Goal: Transaction & Acquisition: Register for event/course

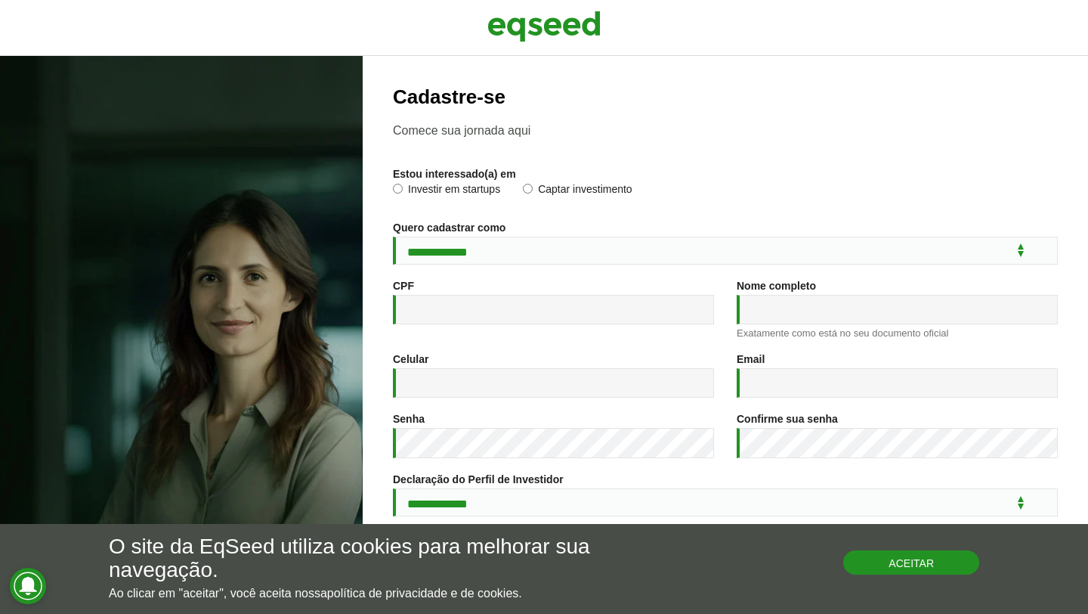
click at [896, 562] on button "Aceitar" at bounding box center [911, 562] width 136 height 24
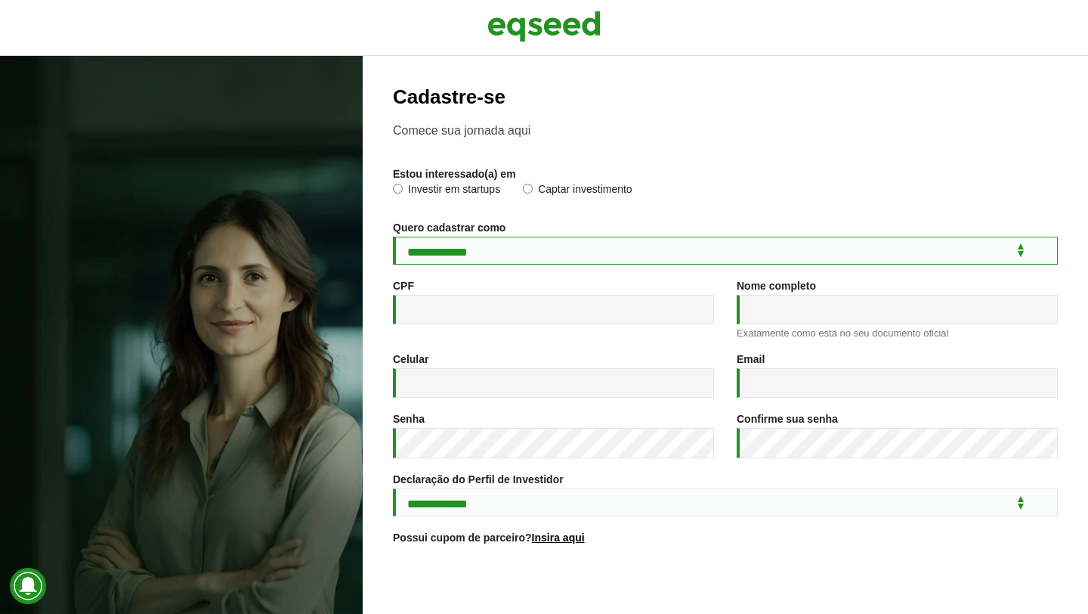
click at [505, 256] on select "**********" at bounding box center [725, 251] width 665 height 28
click at [505, 246] on select "**********" at bounding box center [725, 251] width 665 height 28
select select "***"
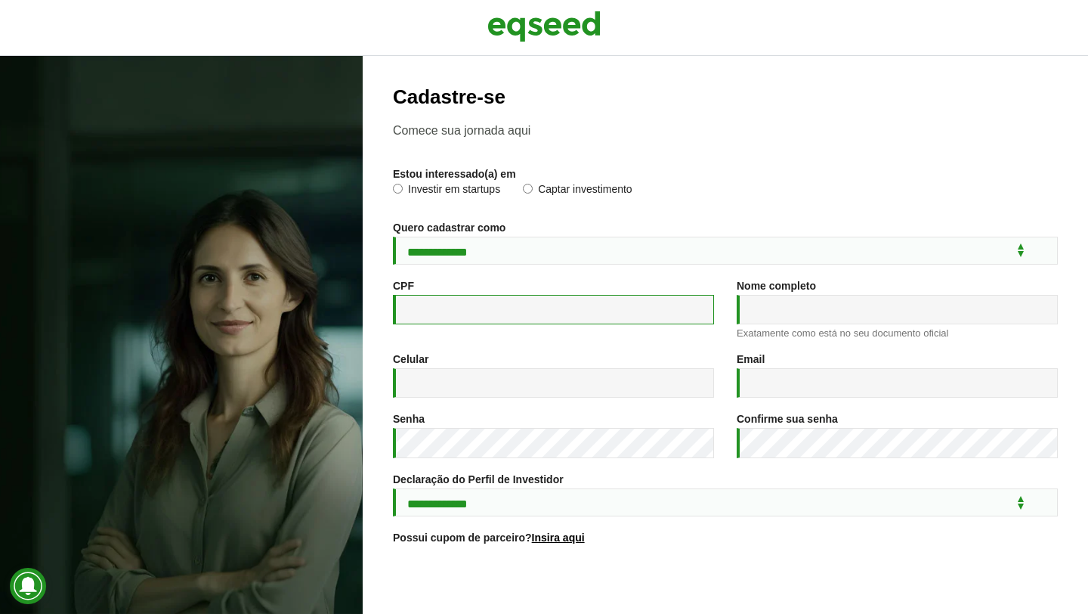
click at [481, 305] on input "CPF *" at bounding box center [553, 309] width 321 height 29
type input "**********"
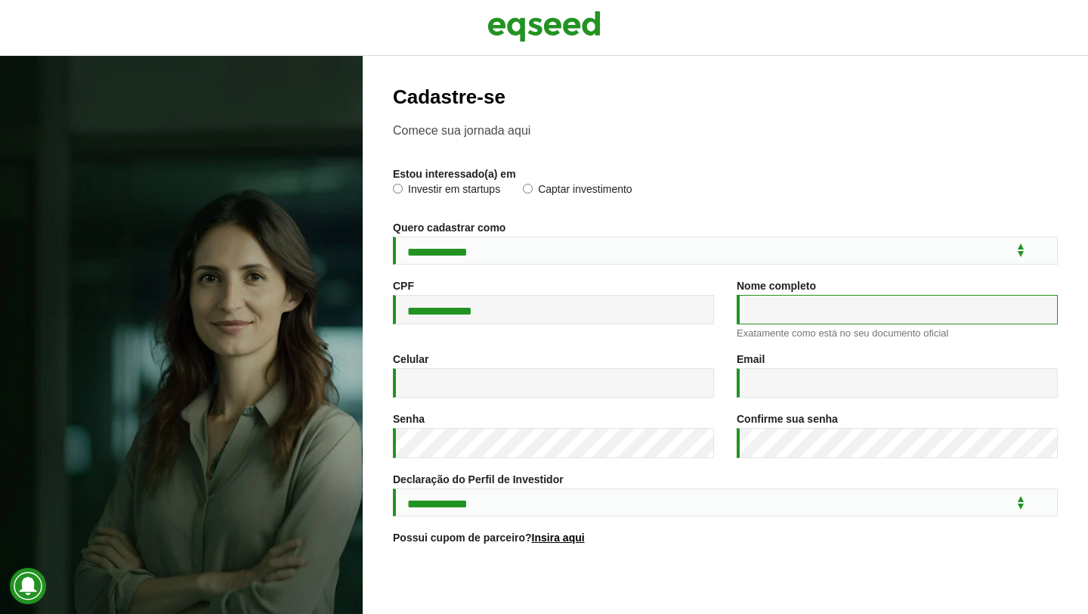
click at [803, 320] on input "Nome completo *" at bounding box center [897, 309] width 321 height 29
type input "**********"
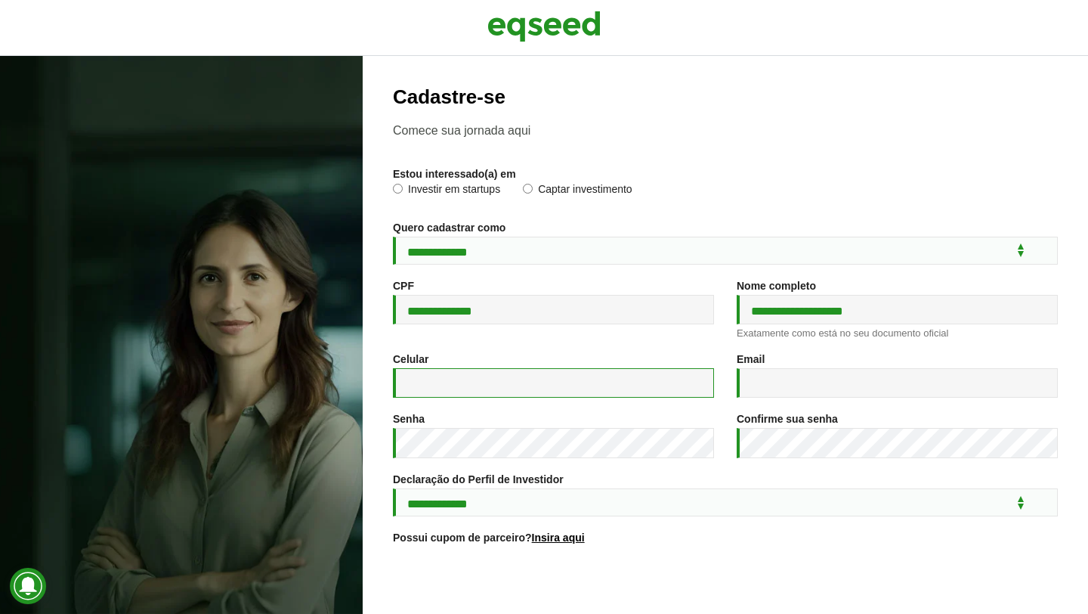
click at [482, 385] on input "Celular *" at bounding box center [553, 382] width 321 height 29
type input "**"
type input "**********"
click at [779, 393] on input "Email *" at bounding box center [897, 382] width 321 height 29
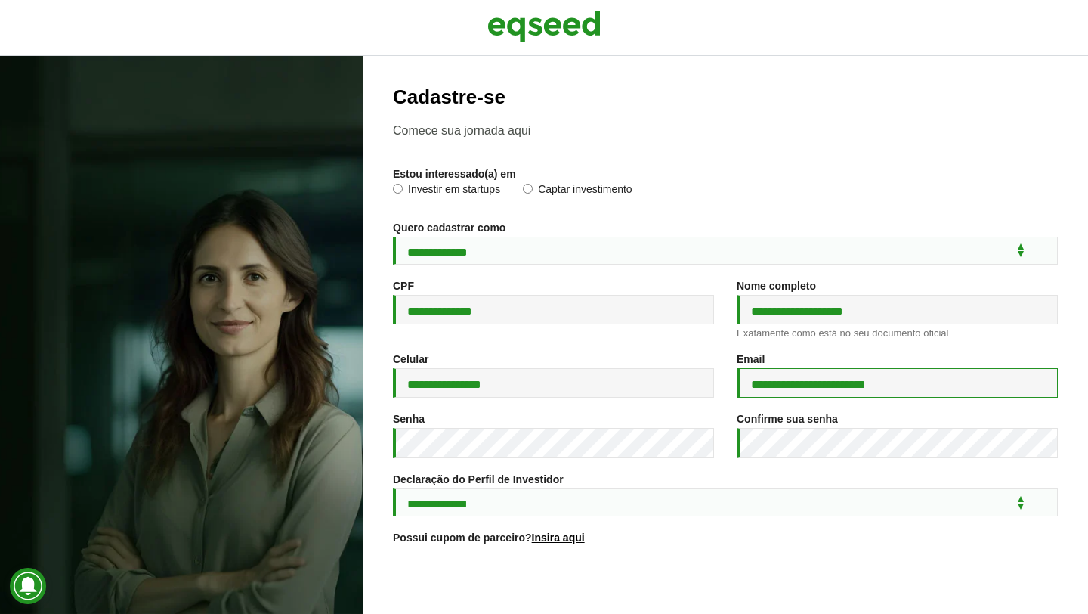
type input "**********"
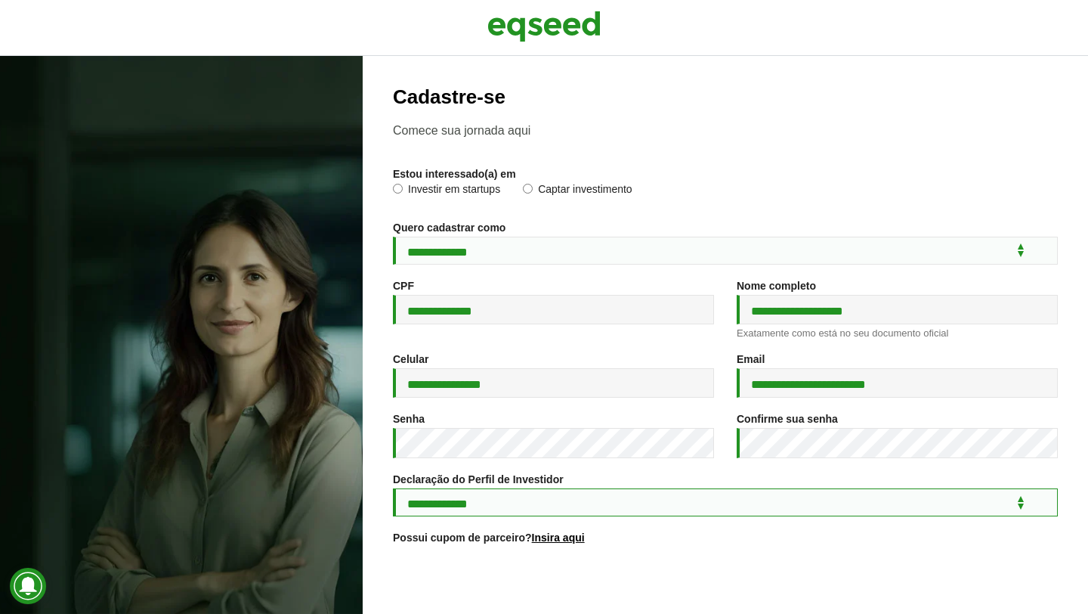
click at [594, 516] on select "**********" at bounding box center [725, 502] width 665 height 28
select select "***"
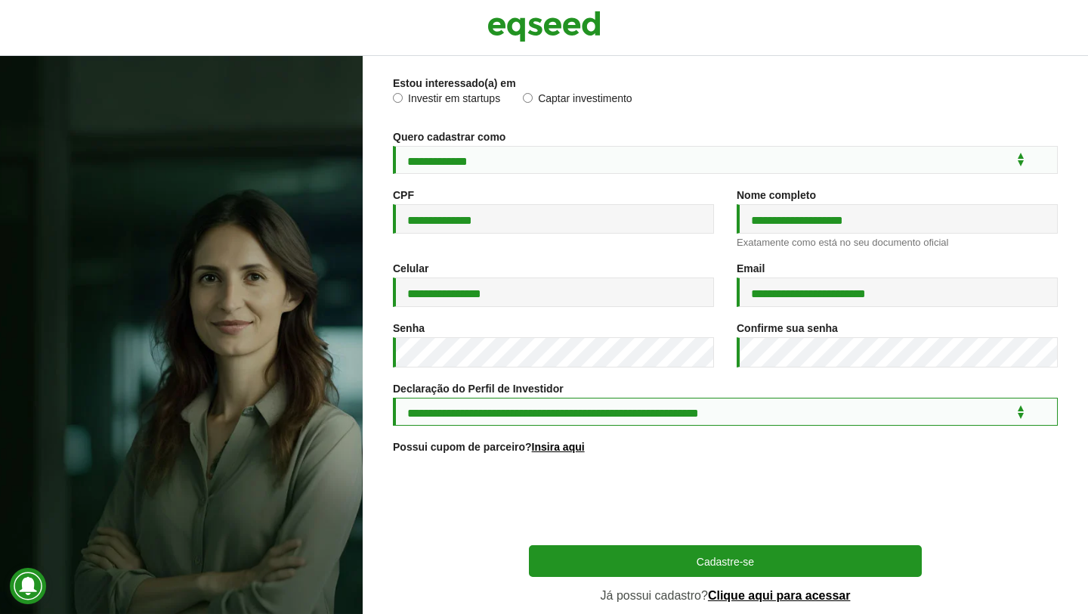
scroll to position [122, 0]
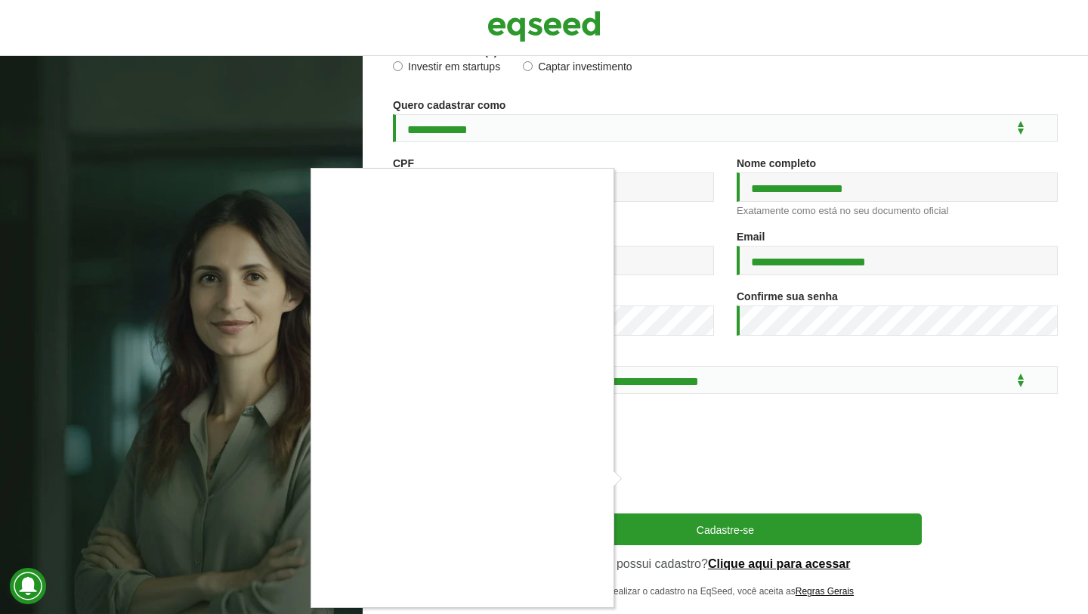
click at [636, 478] on div at bounding box center [544, 307] width 1088 height 614
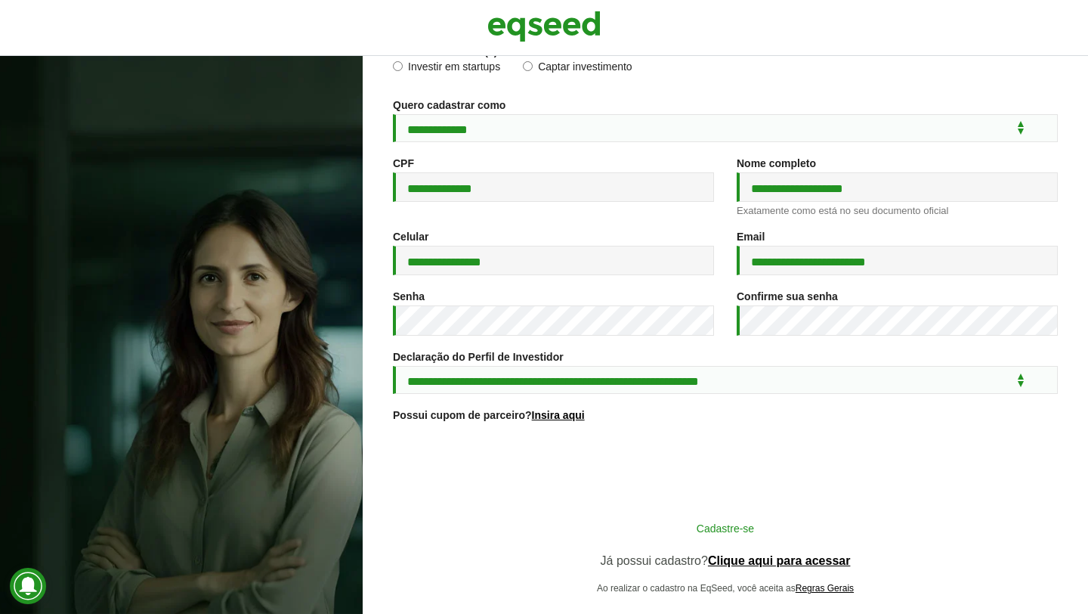
click at [696, 542] on button "Cadastre-se" at bounding box center [725, 527] width 393 height 29
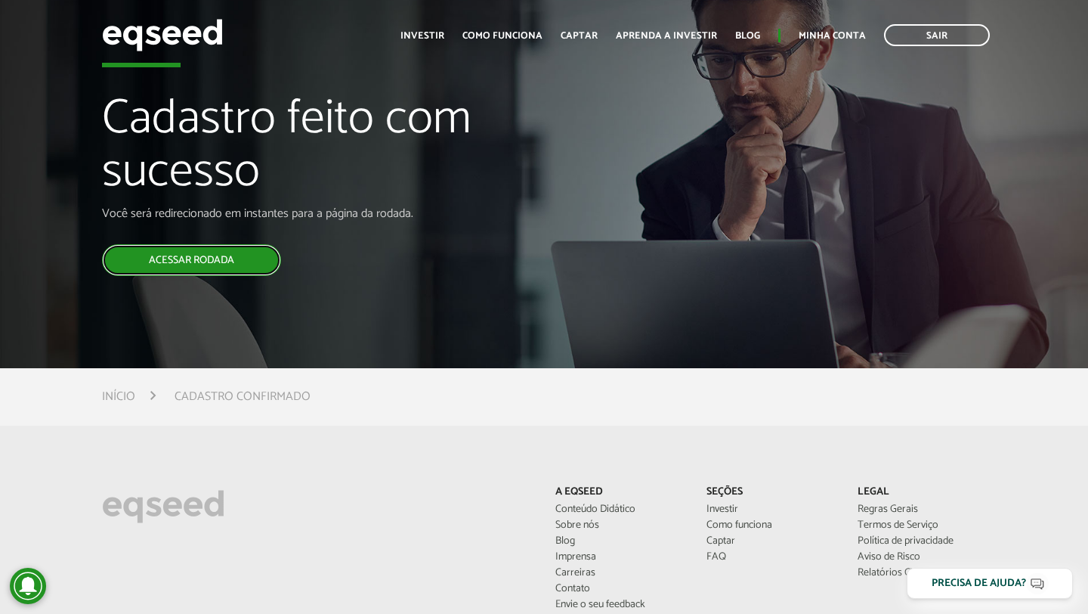
click at [209, 255] on link "Acessar rodada" at bounding box center [191, 260] width 179 height 32
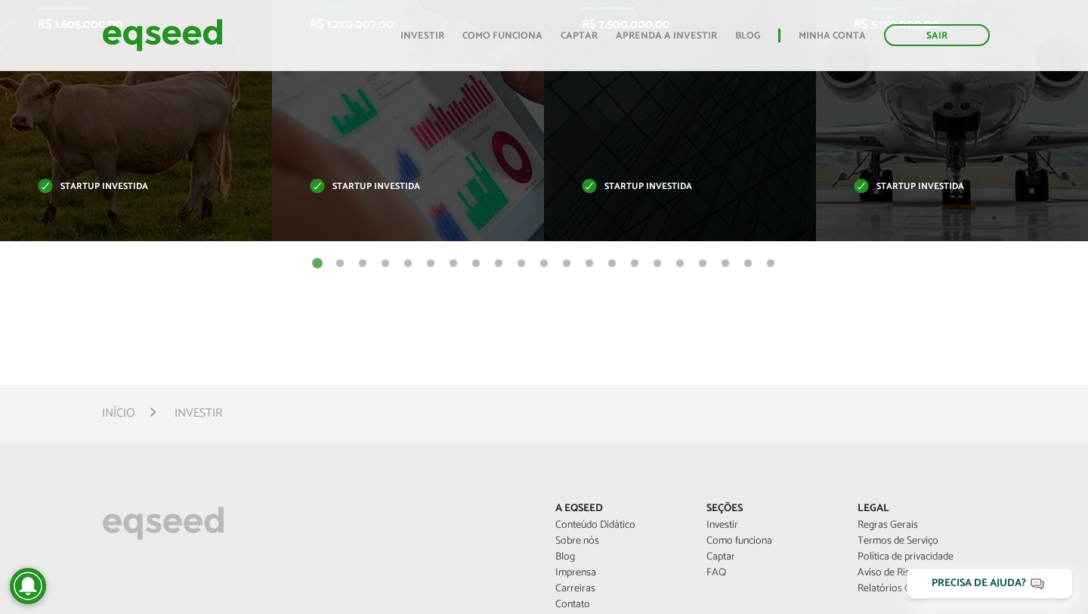
scroll to position [588, 0]
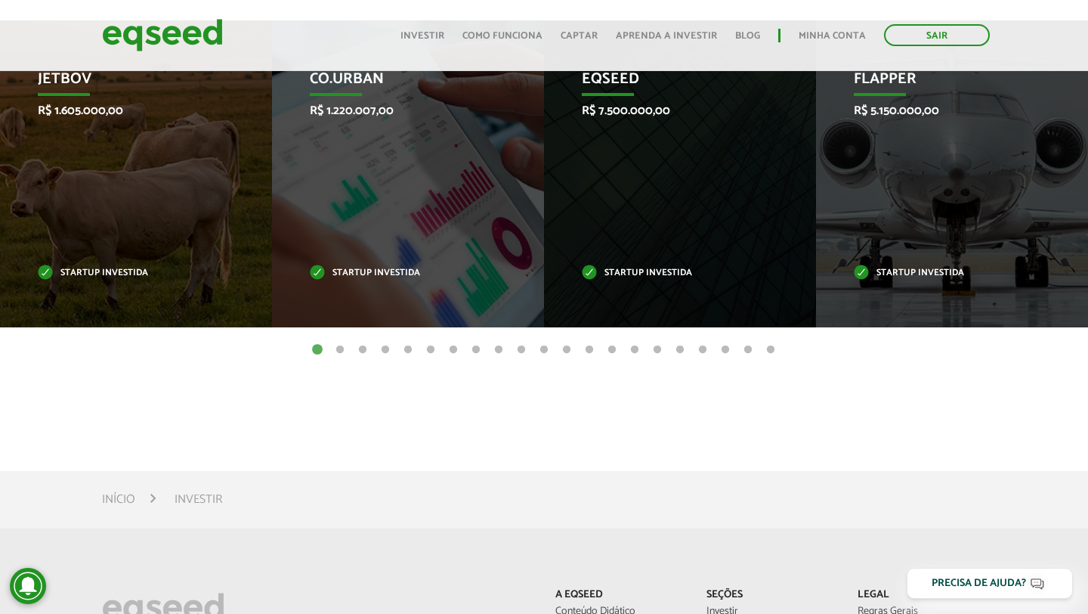
click at [340, 348] on button "2" at bounding box center [340, 349] width 15 height 15
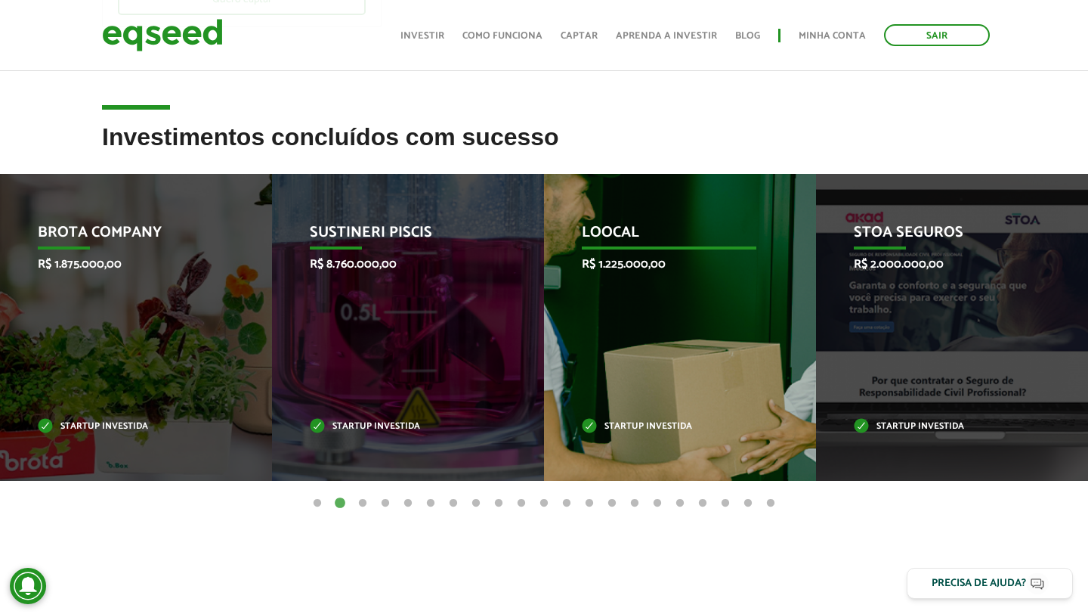
scroll to position [0, 0]
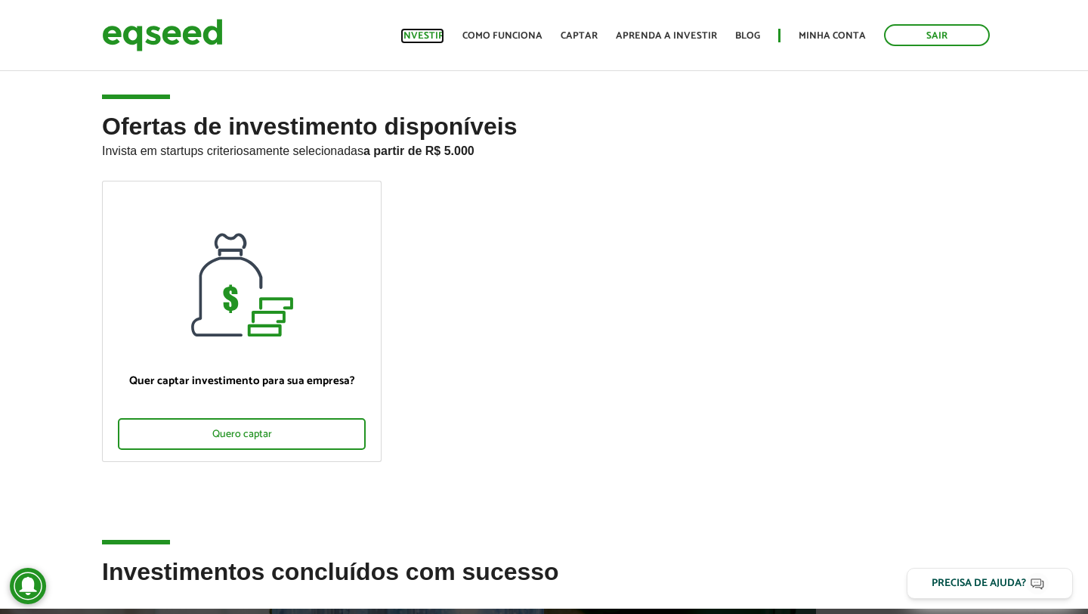
click at [424, 36] on link "Investir" at bounding box center [423, 36] width 44 height 10
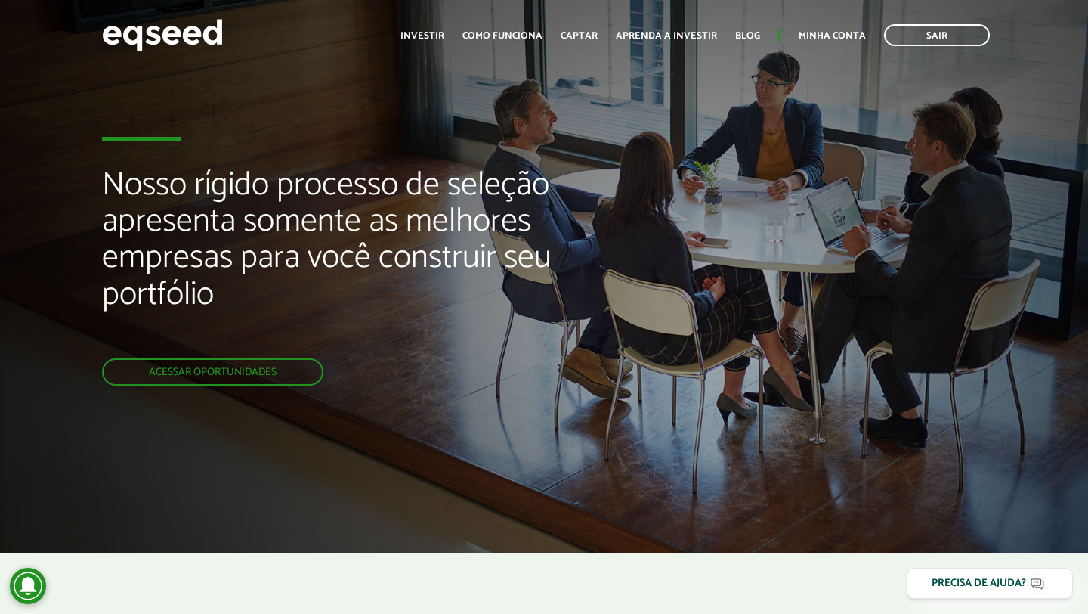
click at [516, 47] on div "Toggle navigation Início Investir Como funciona Captar Aprenda a investir Blog …" at bounding box center [695, 35] width 605 height 40
click at [523, 41] on link "Como funciona" at bounding box center [503, 36] width 80 height 10
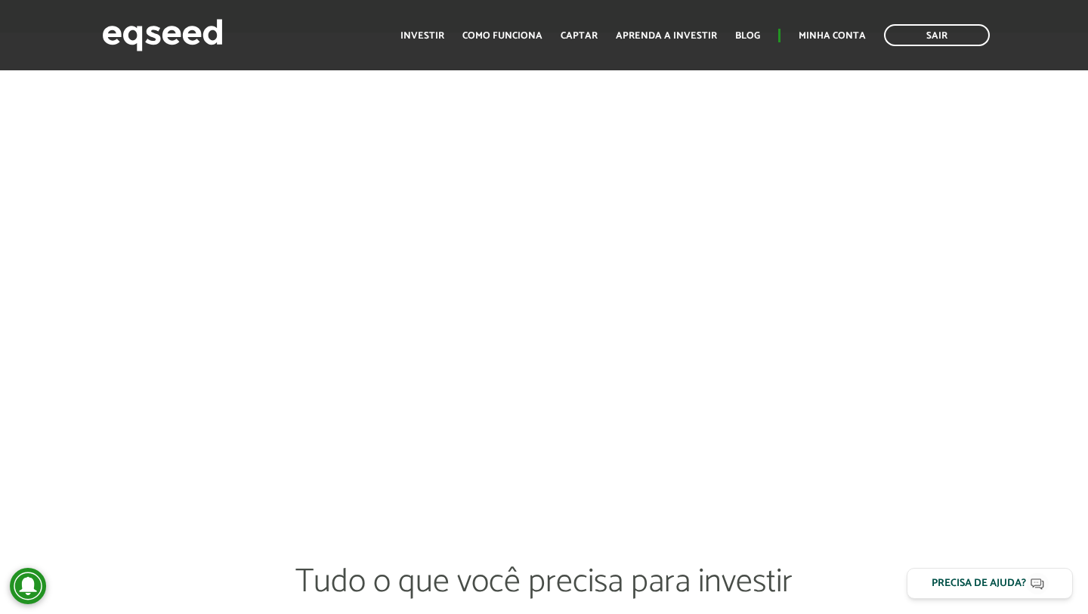
scroll to position [2446, 0]
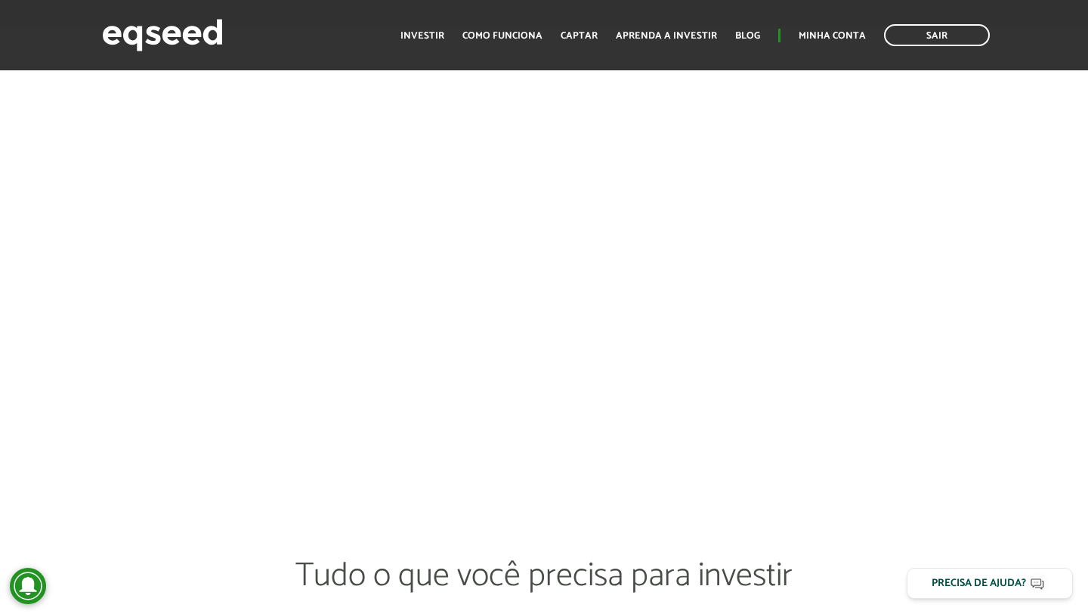
click at [1023, 388] on div at bounding box center [544, 246] width 1088 height 441
click at [1004, 313] on div at bounding box center [544, 246] width 1088 height 441
click at [929, 249] on div at bounding box center [544, 246] width 1088 height 441
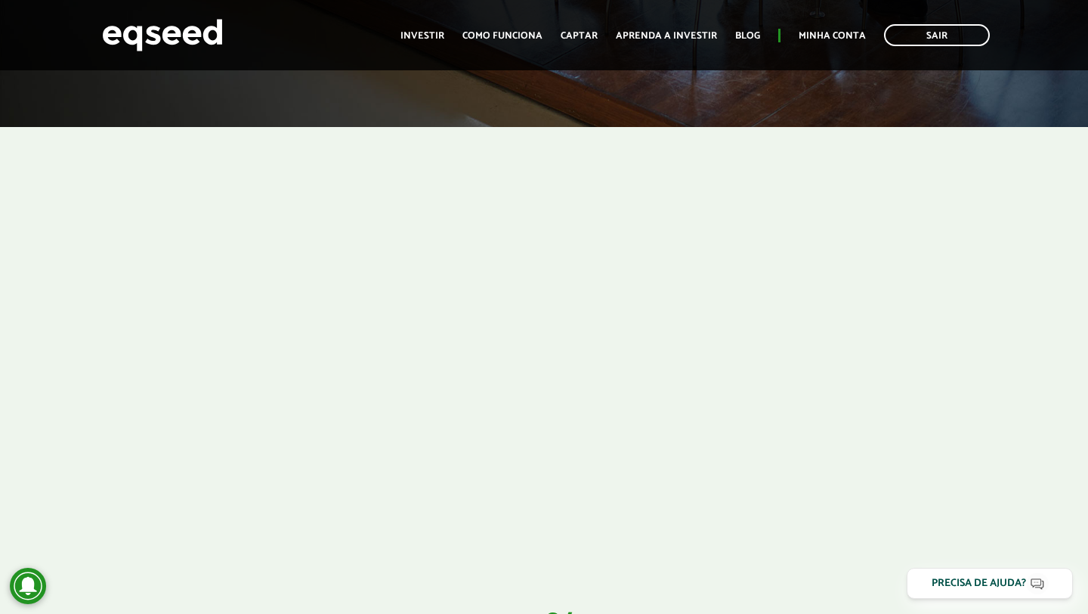
scroll to position [428, 0]
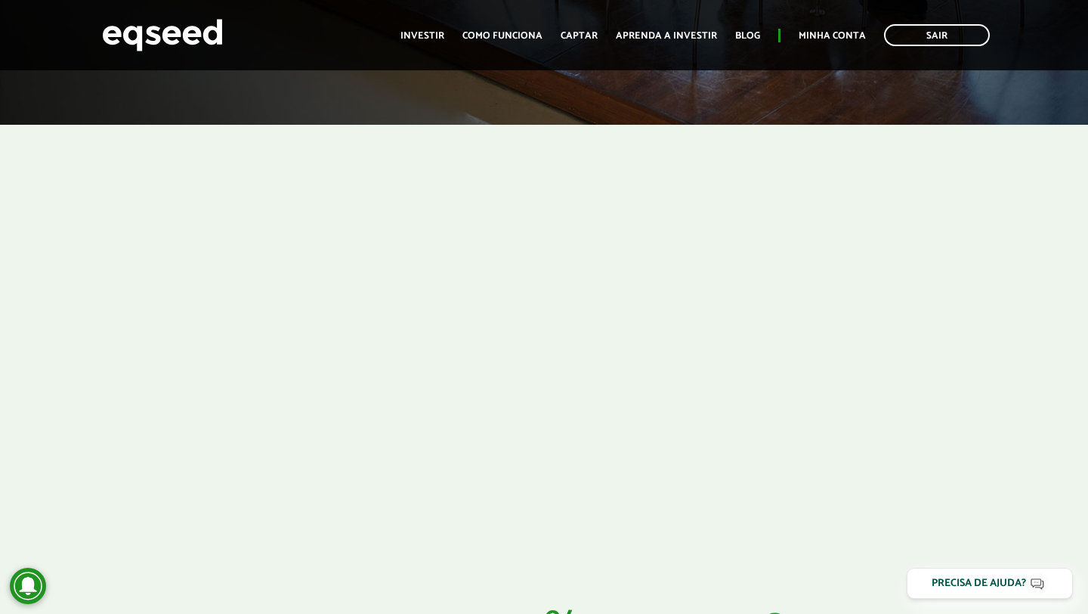
click at [953, 331] on div at bounding box center [544, 345] width 1088 height 441
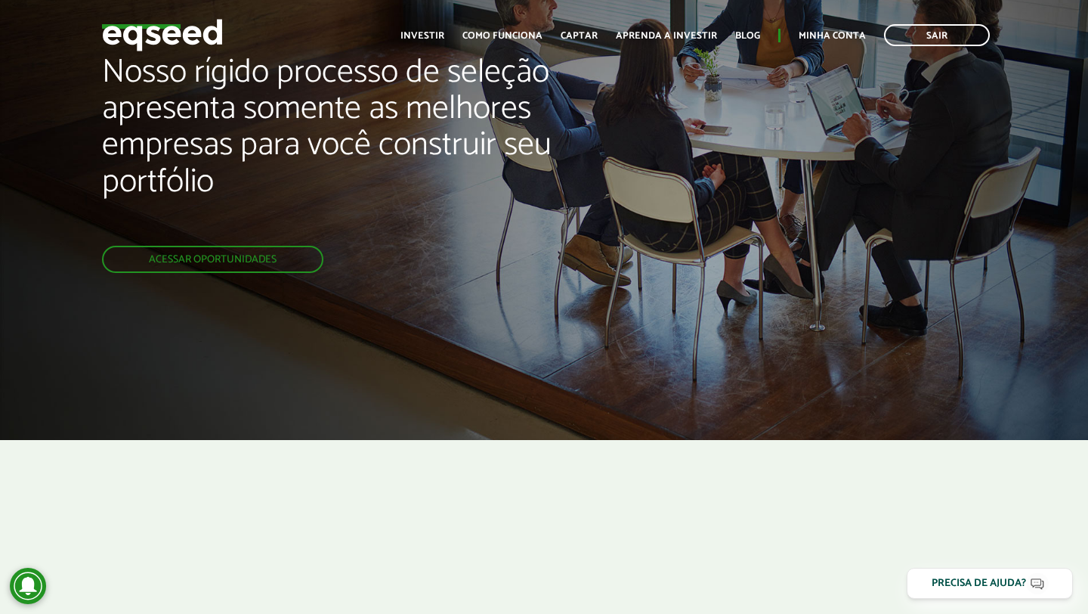
scroll to position [0, 0]
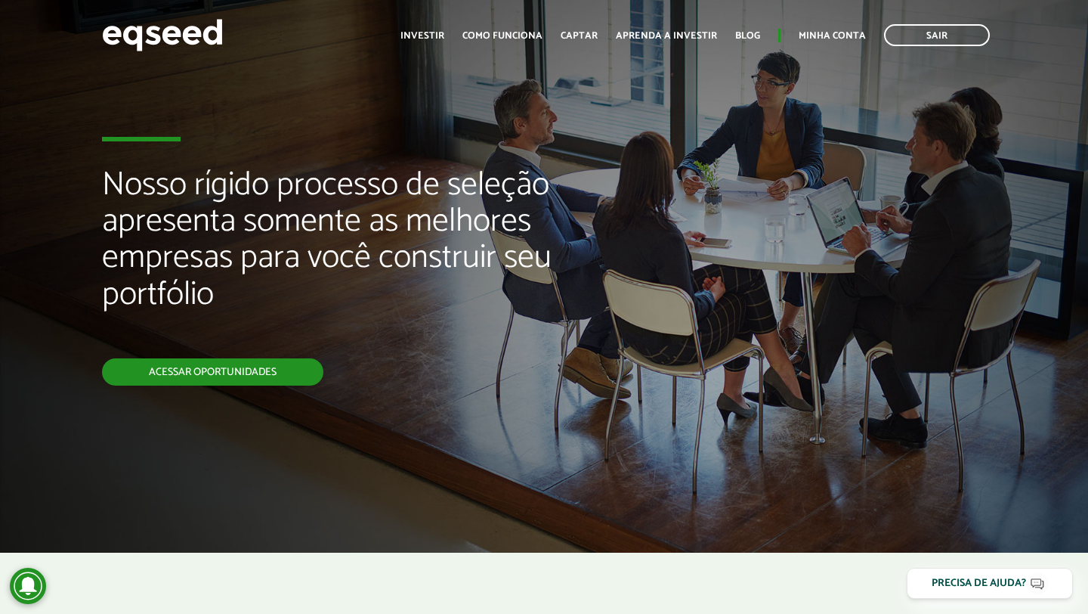
click at [232, 376] on link "Acessar oportunidades" at bounding box center [212, 371] width 221 height 27
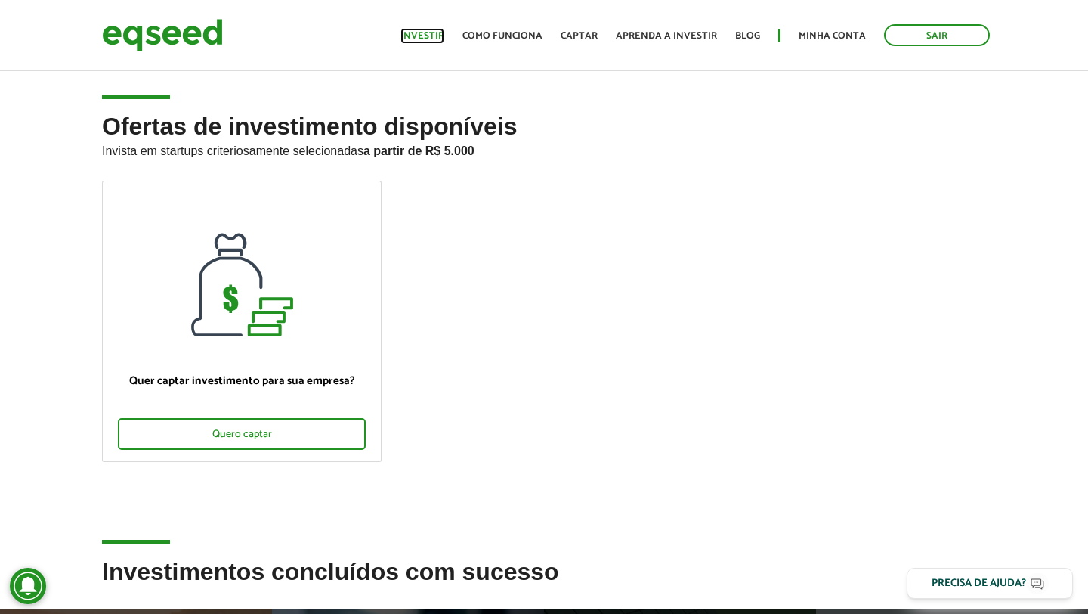
click at [444, 36] on link "Investir" at bounding box center [423, 36] width 44 height 10
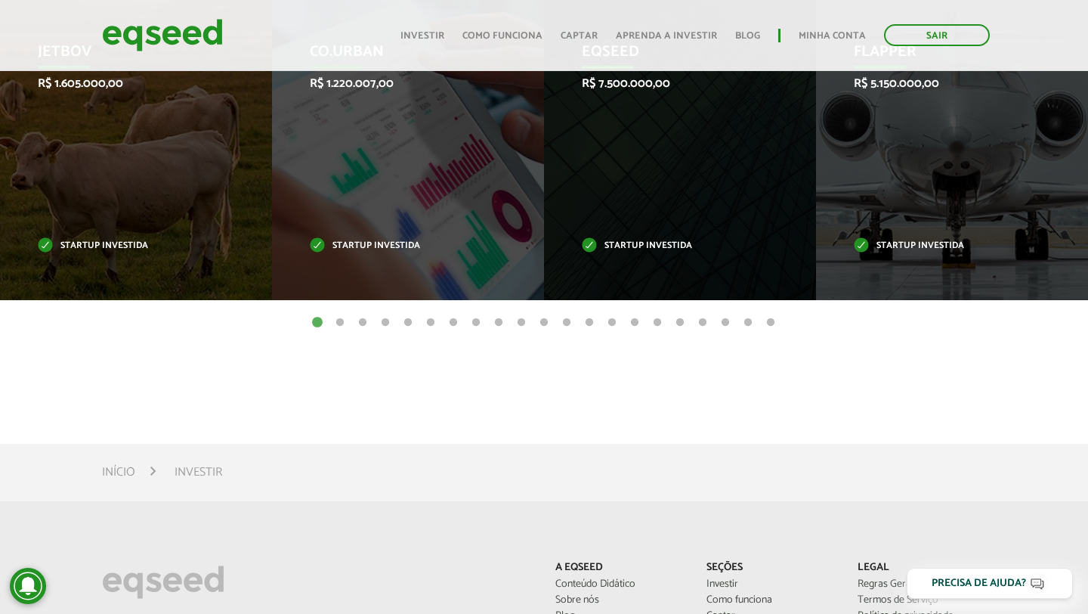
scroll to position [620, 0]
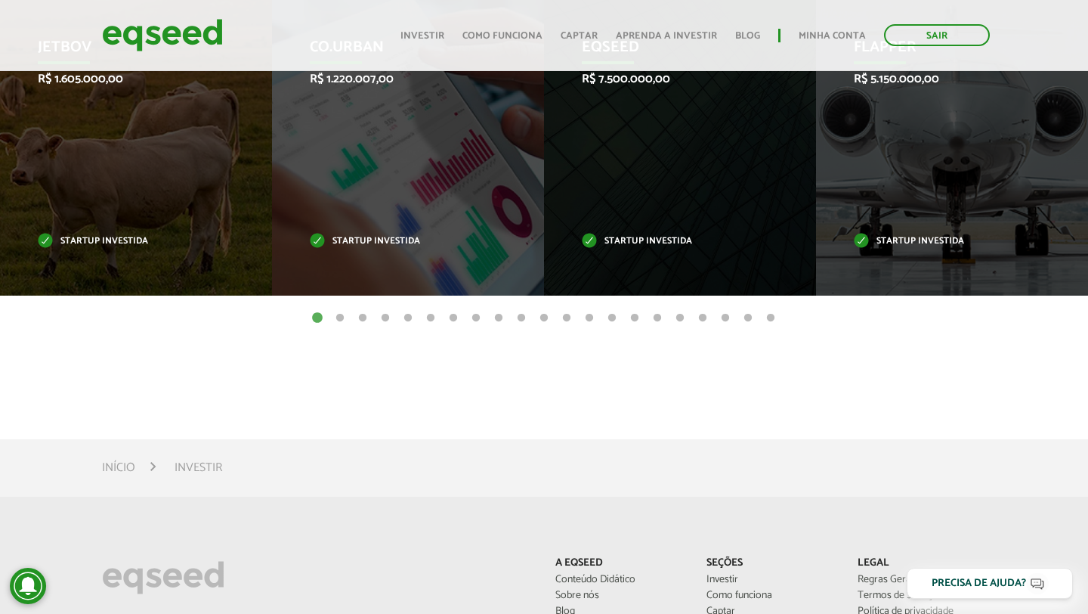
click at [203, 462] on li "Investir" at bounding box center [199, 467] width 48 height 20
click at [120, 469] on link "Início" at bounding box center [118, 468] width 33 height 12
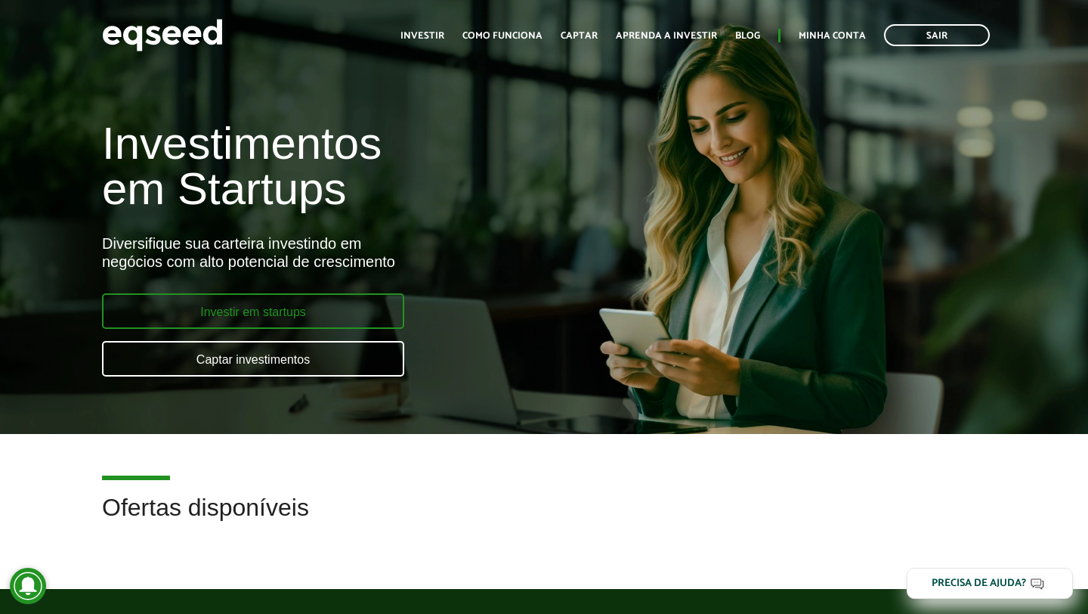
click at [226, 299] on link "Investir em startups" at bounding box center [253, 311] width 302 height 36
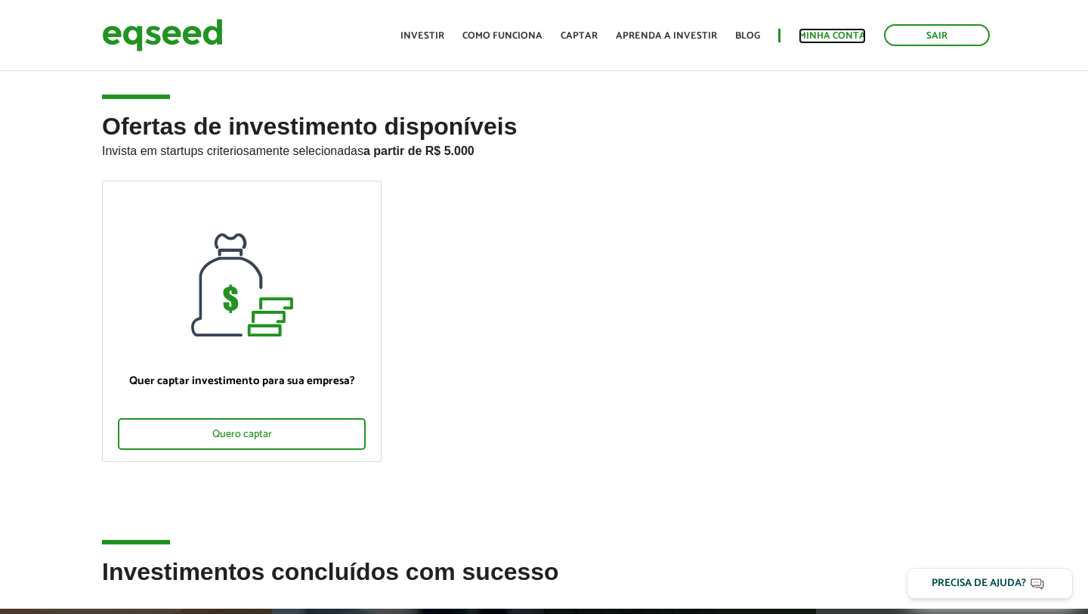
click at [853, 36] on link "Minha conta" at bounding box center [832, 36] width 67 height 10
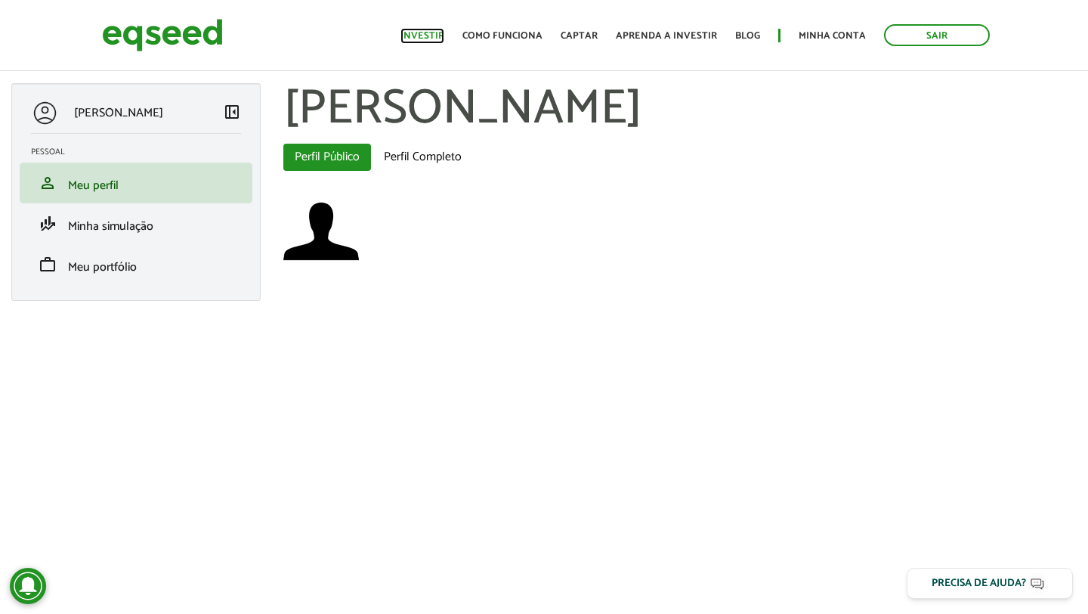
click at [441, 40] on link "Investir" at bounding box center [423, 36] width 44 height 10
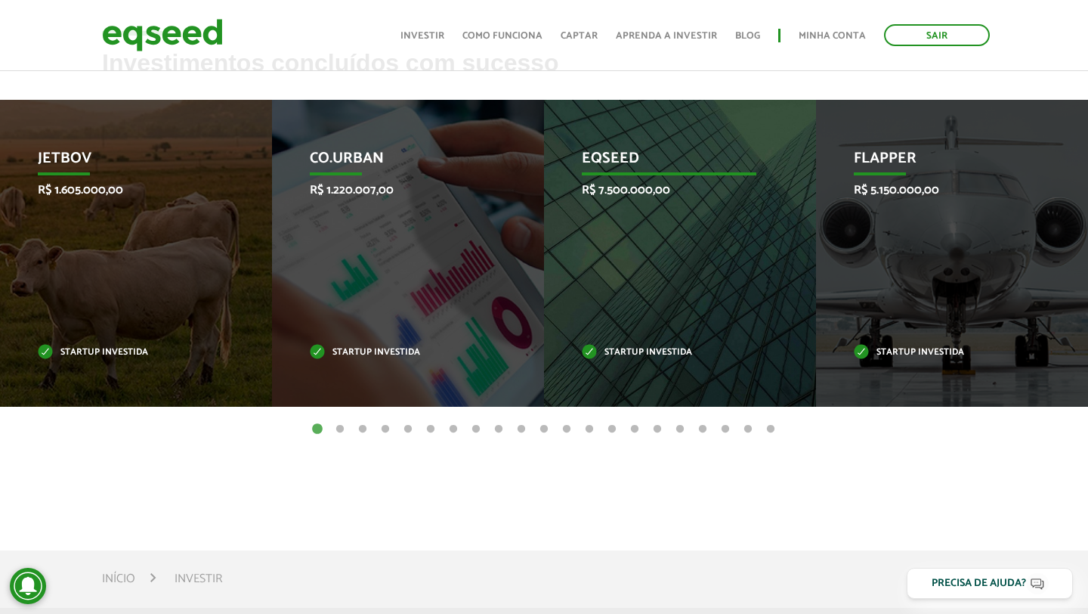
scroll to position [525, 0]
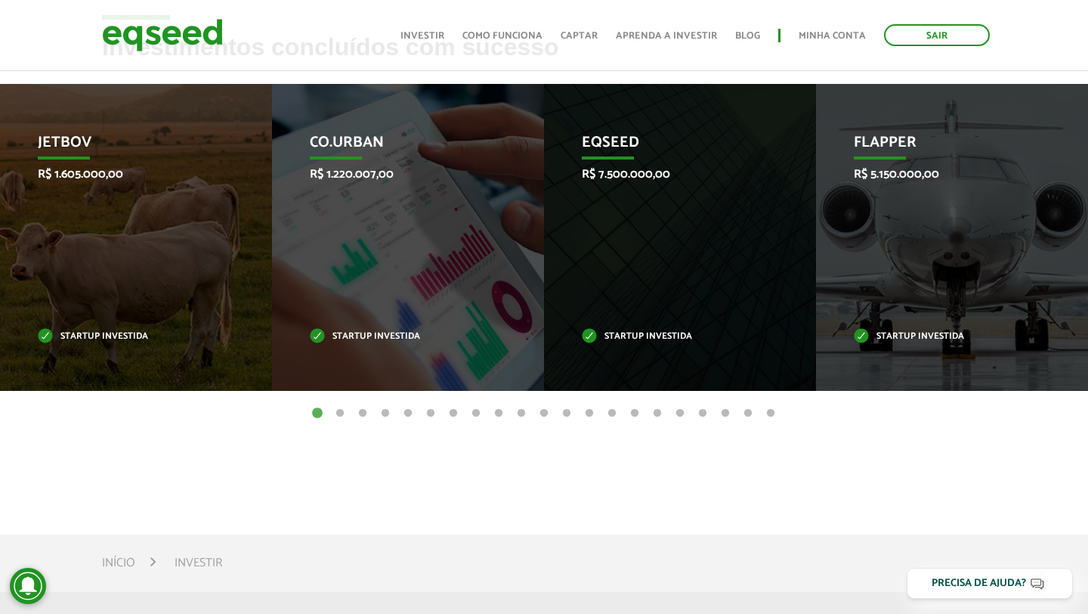
click at [772, 410] on button "21" at bounding box center [770, 413] width 15 height 15
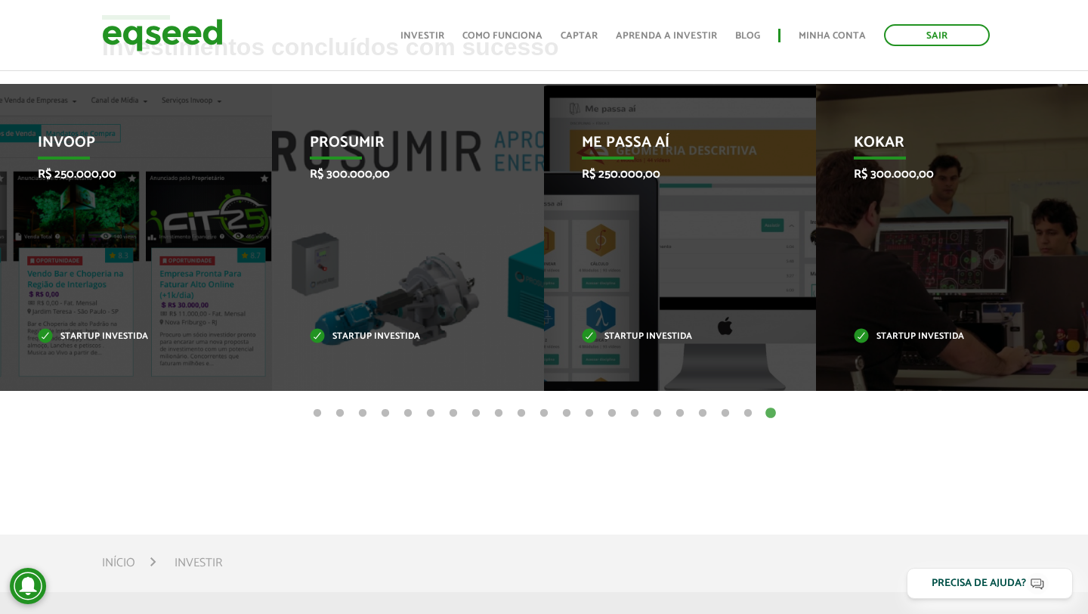
click at [750, 413] on button "20" at bounding box center [748, 413] width 15 height 15
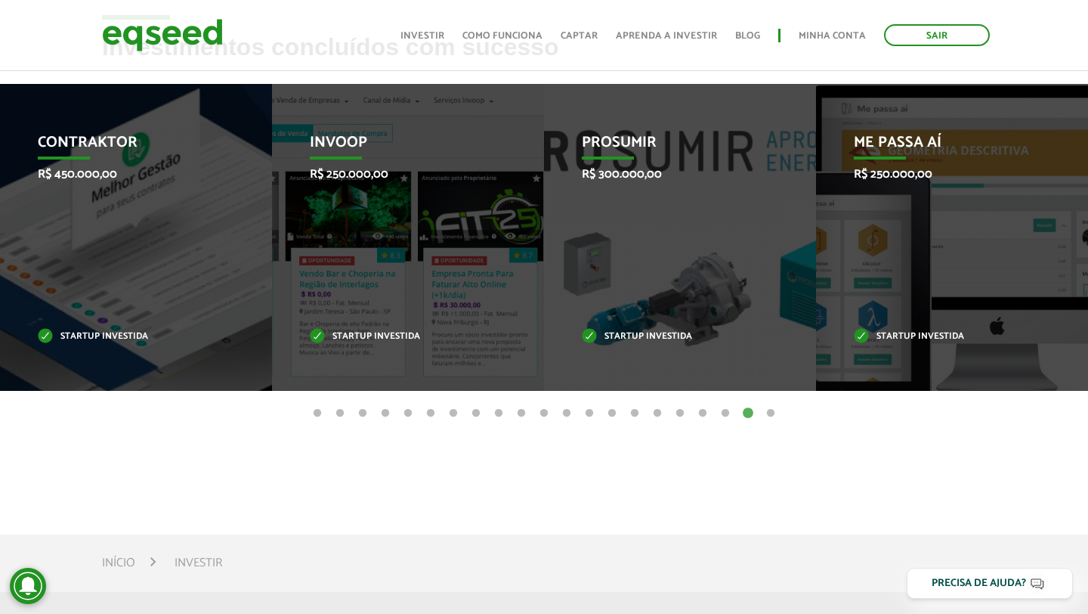
click at [725, 411] on button "19" at bounding box center [725, 413] width 15 height 15
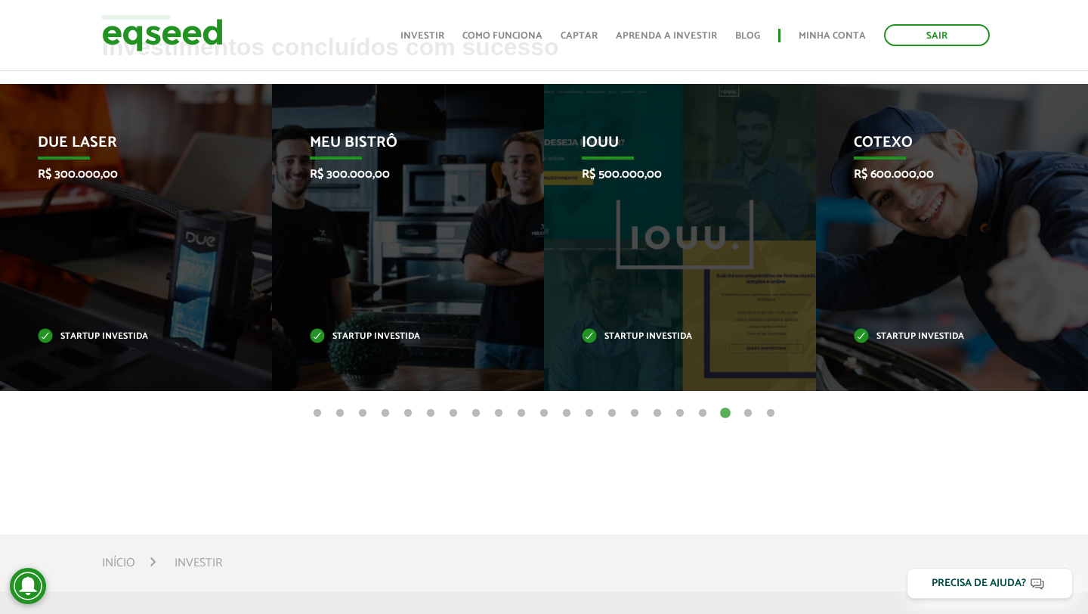
click at [704, 408] on button "18" at bounding box center [702, 413] width 15 height 15
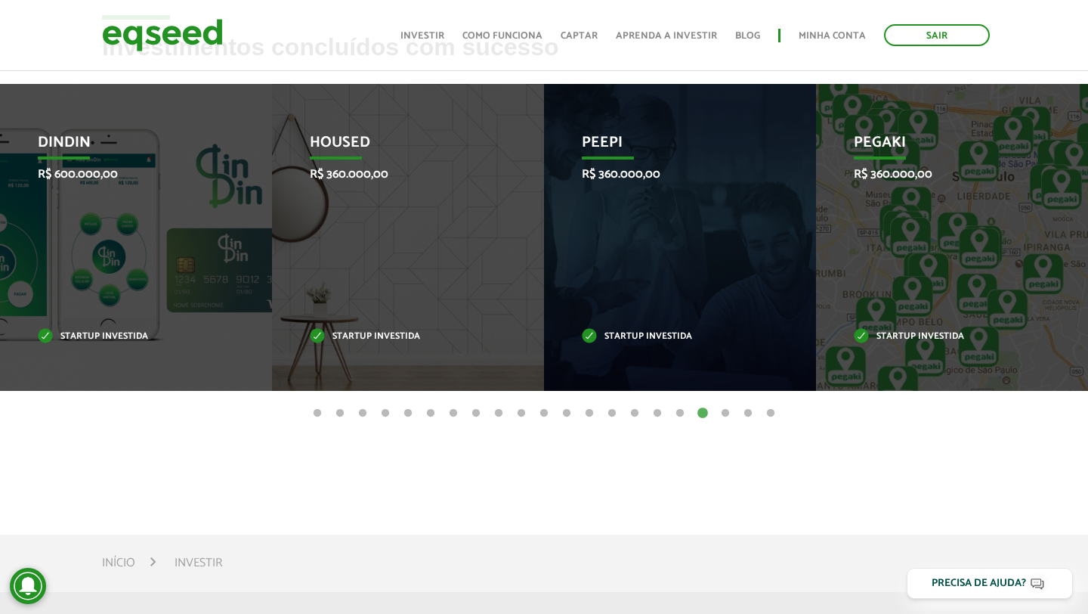
click at [680, 411] on button "17" at bounding box center [680, 413] width 15 height 15
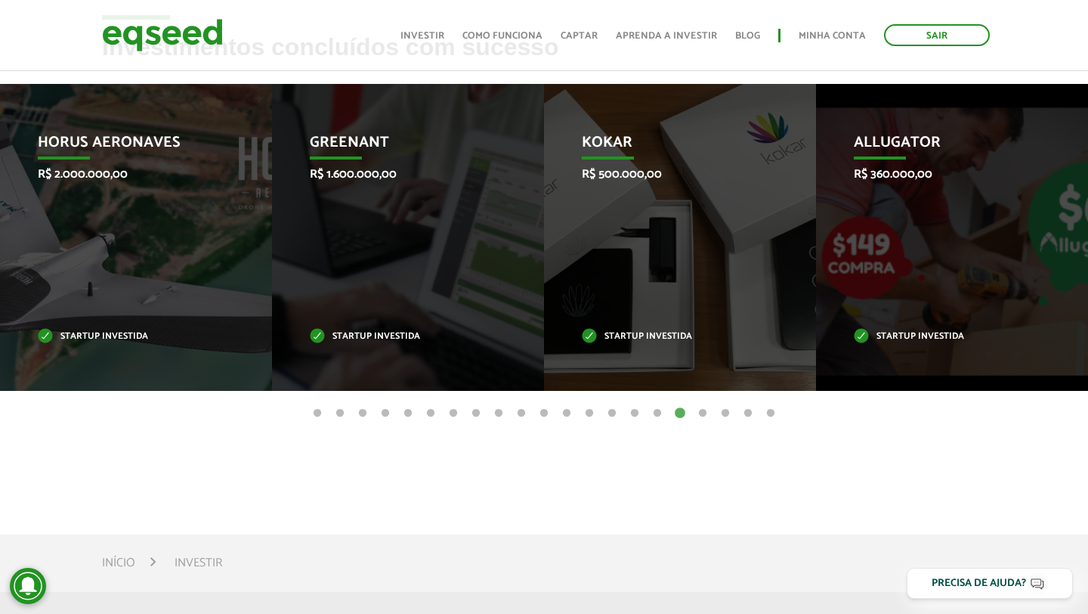
click at [660, 413] on button "16" at bounding box center [657, 413] width 15 height 15
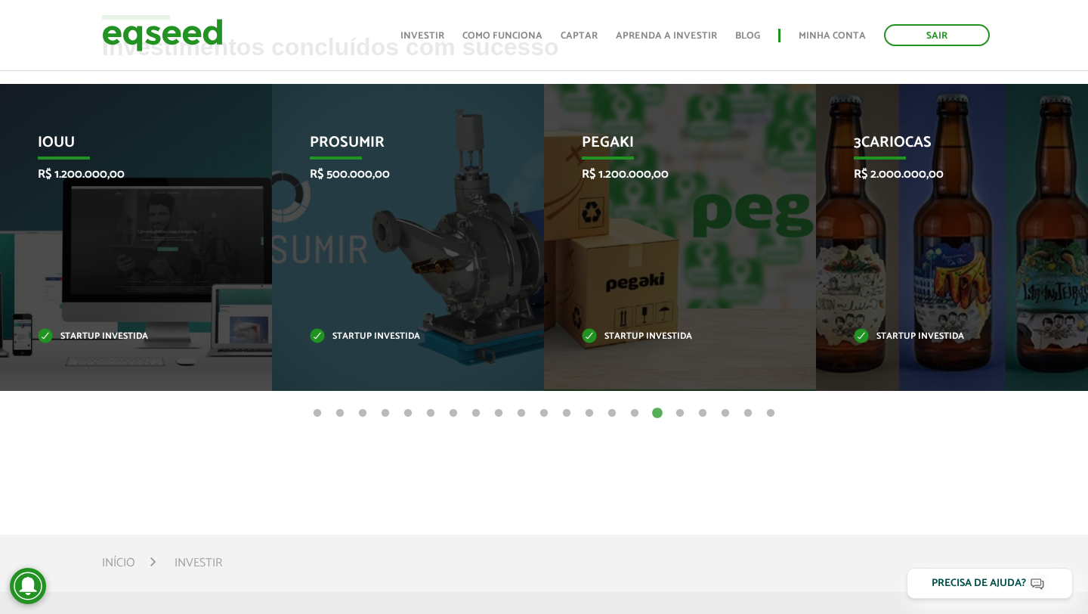
click at [676, 408] on button "17" at bounding box center [680, 413] width 15 height 15
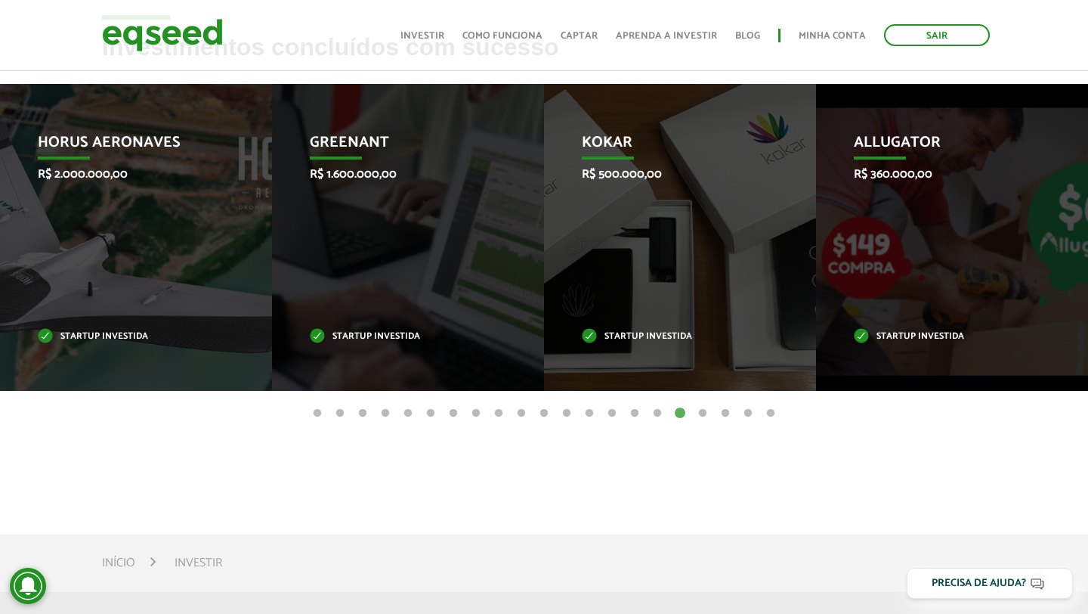
click at [643, 412] on ul "1 2 3 4 5 6 7 8 9 10 11 12 13 14 15 16 17 18 19 20 21" at bounding box center [544, 412] width 1088 height 17
click at [656, 410] on button "16" at bounding box center [657, 413] width 15 height 15
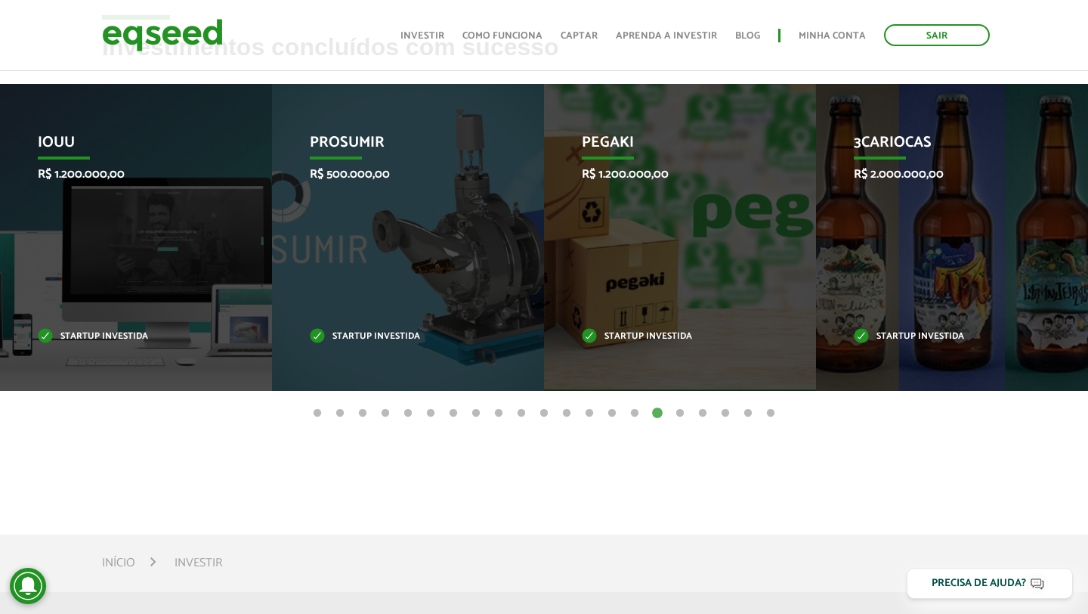
click at [633, 413] on button "15" at bounding box center [634, 413] width 15 height 15
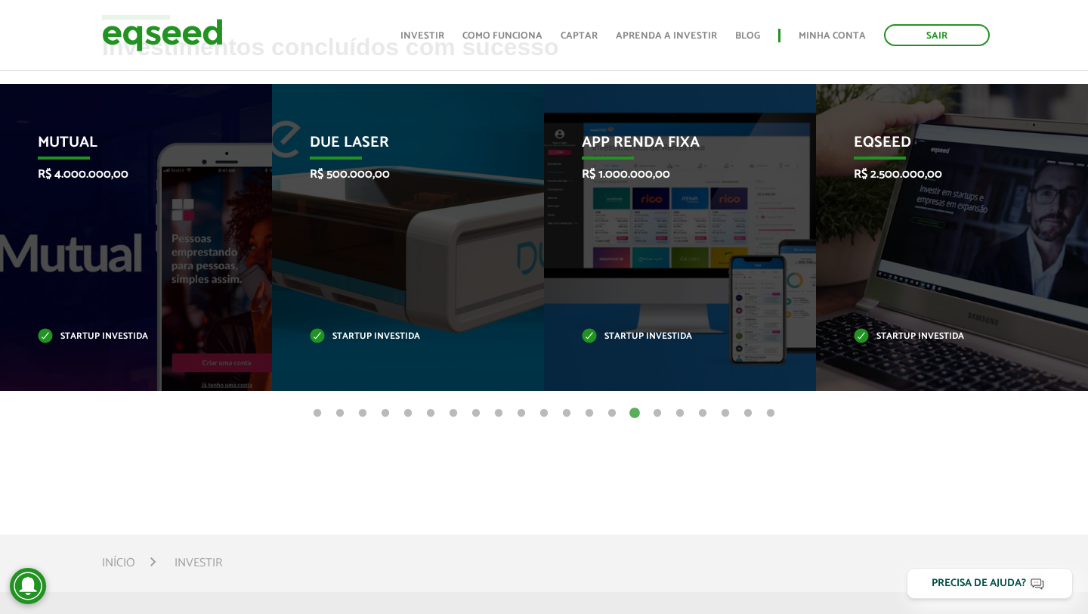
click at [617, 410] on button "14" at bounding box center [612, 413] width 15 height 15
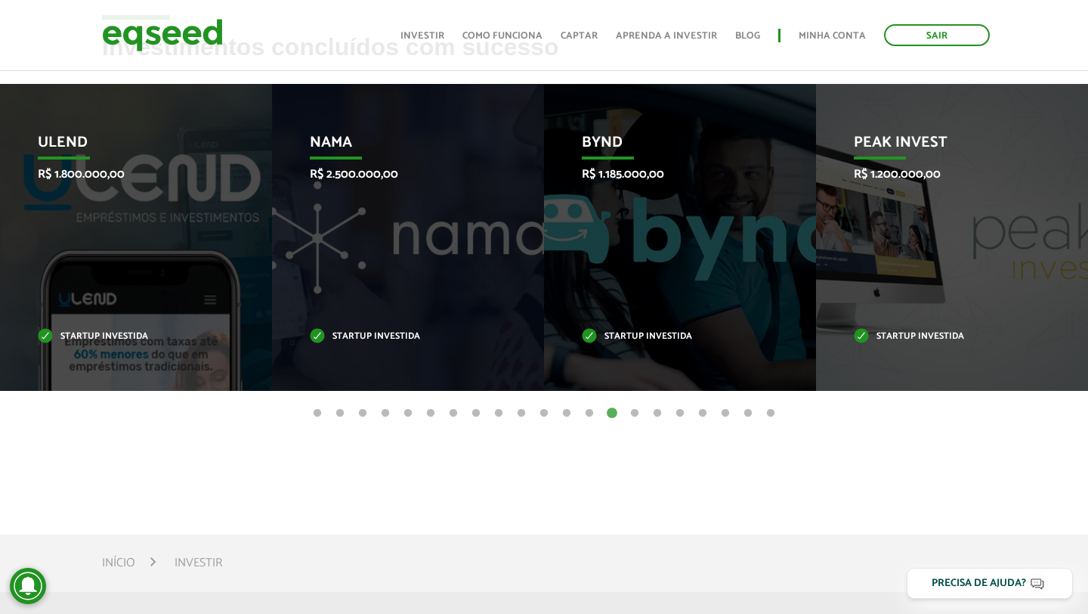
click at [591, 413] on button "13" at bounding box center [589, 413] width 15 height 15
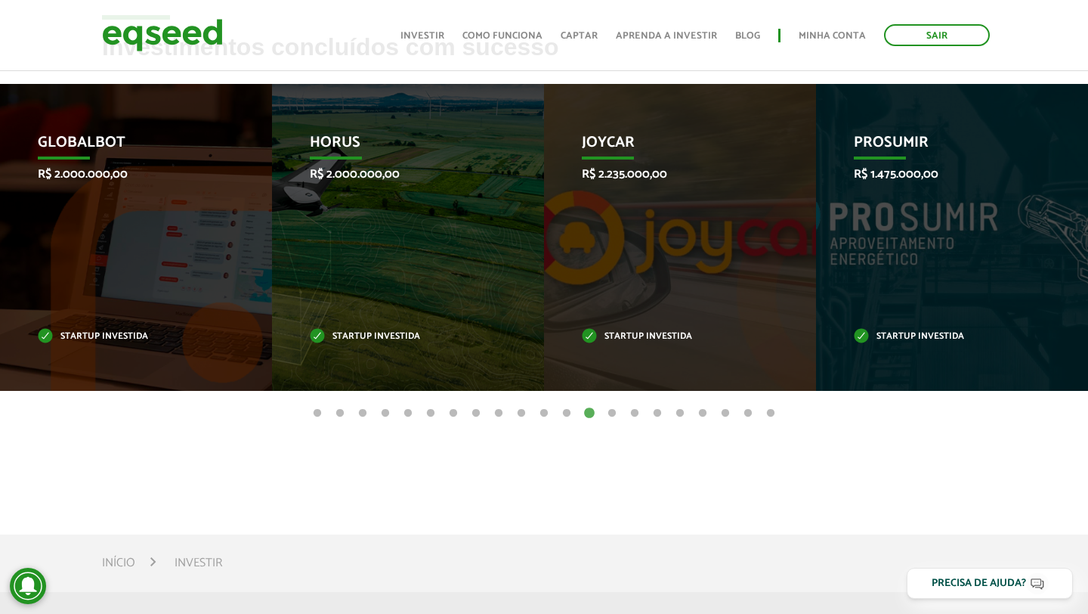
click at [571, 410] on button "12" at bounding box center [566, 413] width 15 height 15
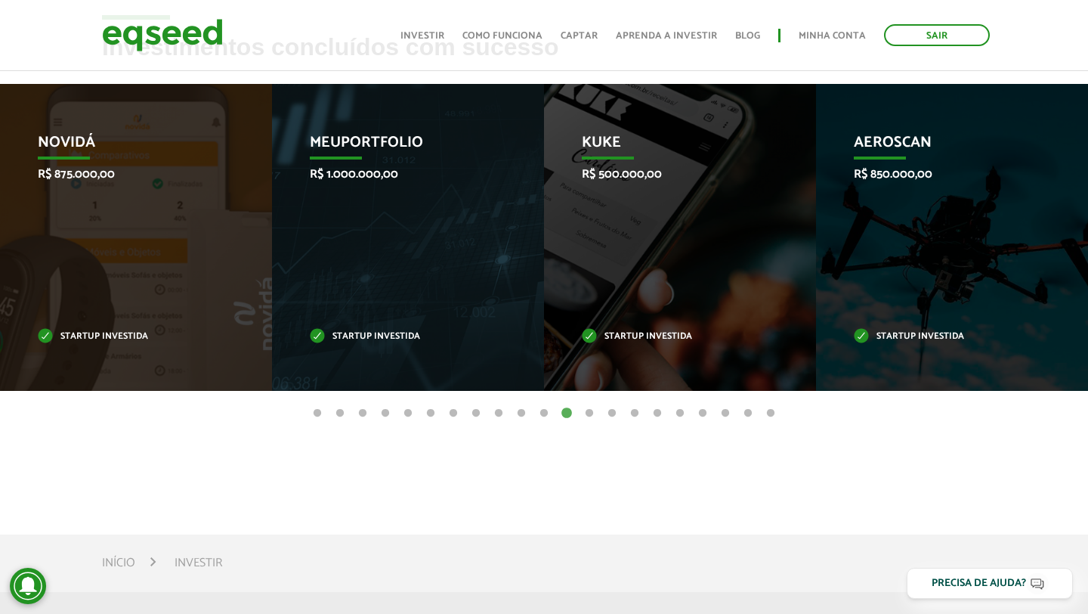
click at [541, 414] on button "11" at bounding box center [544, 413] width 15 height 15
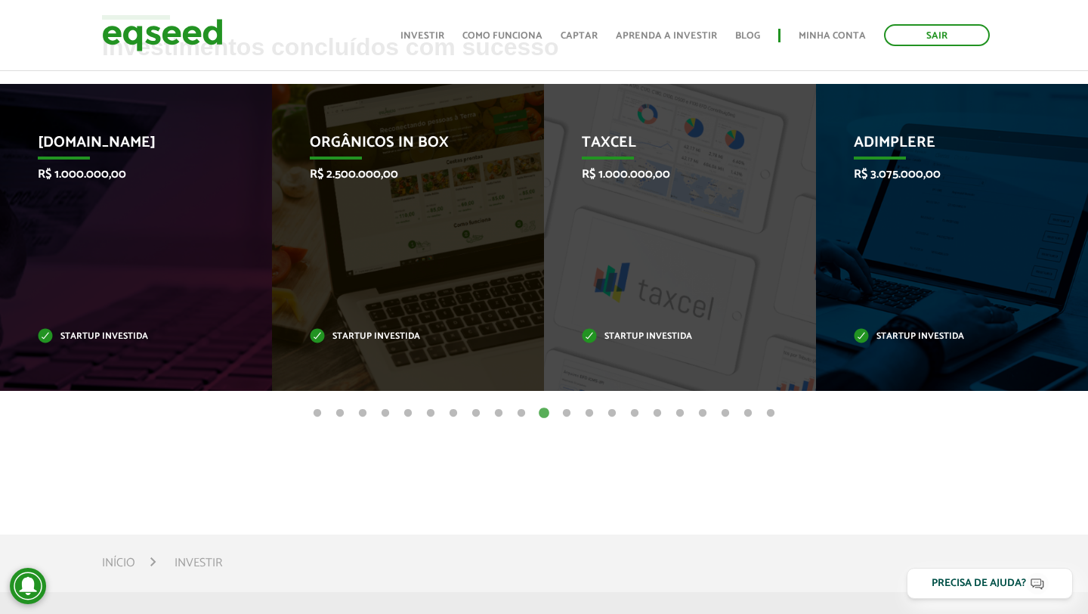
click at [524, 413] on button "10" at bounding box center [521, 413] width 15 height 15
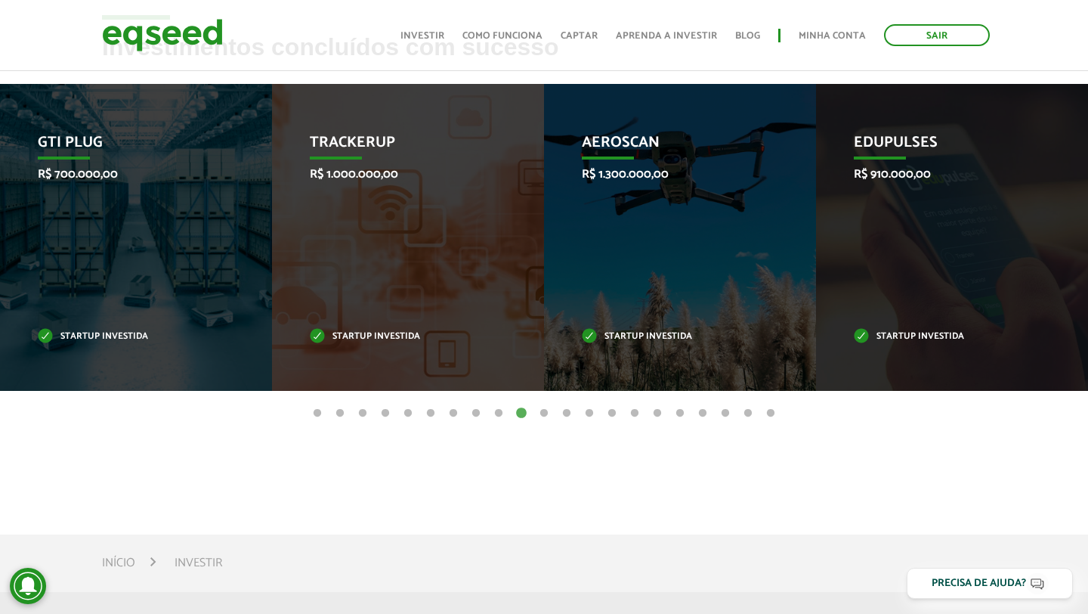
click at [500, 414] on button "9" at bounding box center [498, 413] width 15 height 15
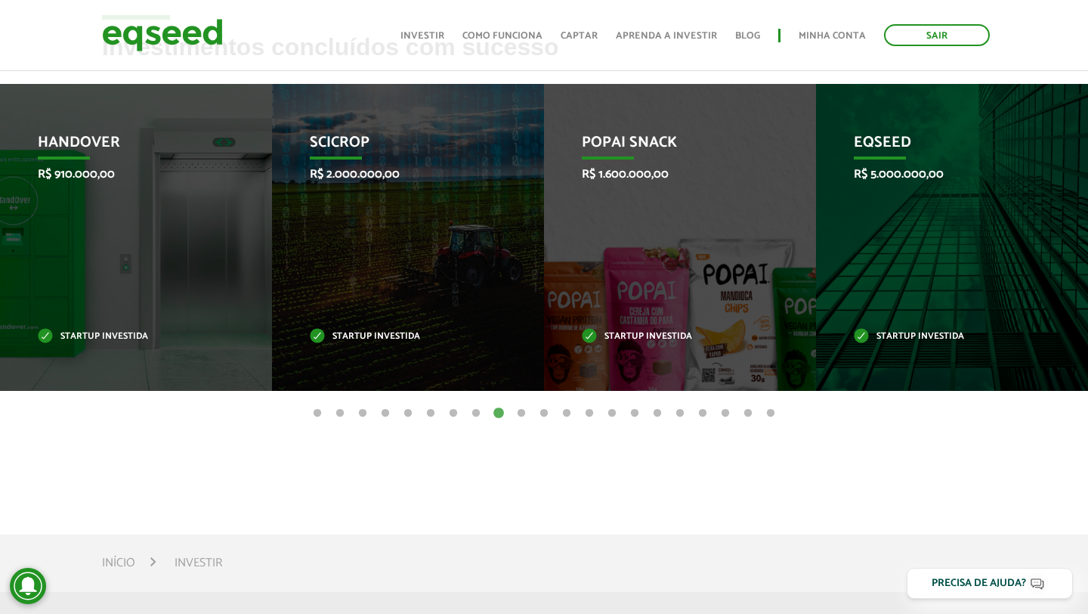
click at [473, 410] on button "8" at bounding box center [476, 413] width 15 height 15
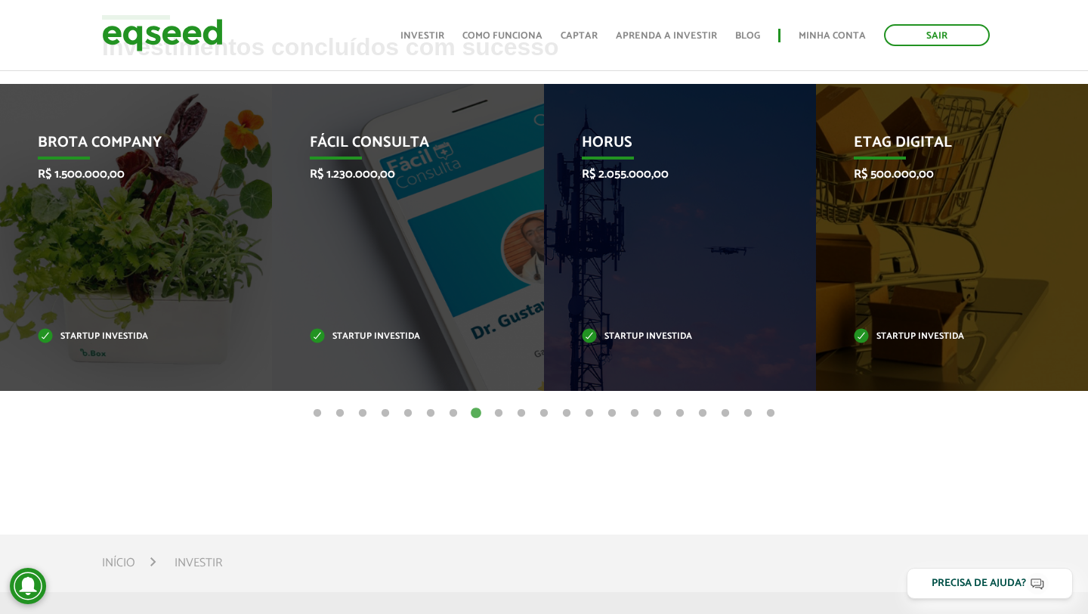
click at [451, 413] on button "7" at bounding box center [453, 413] width 15 height 15
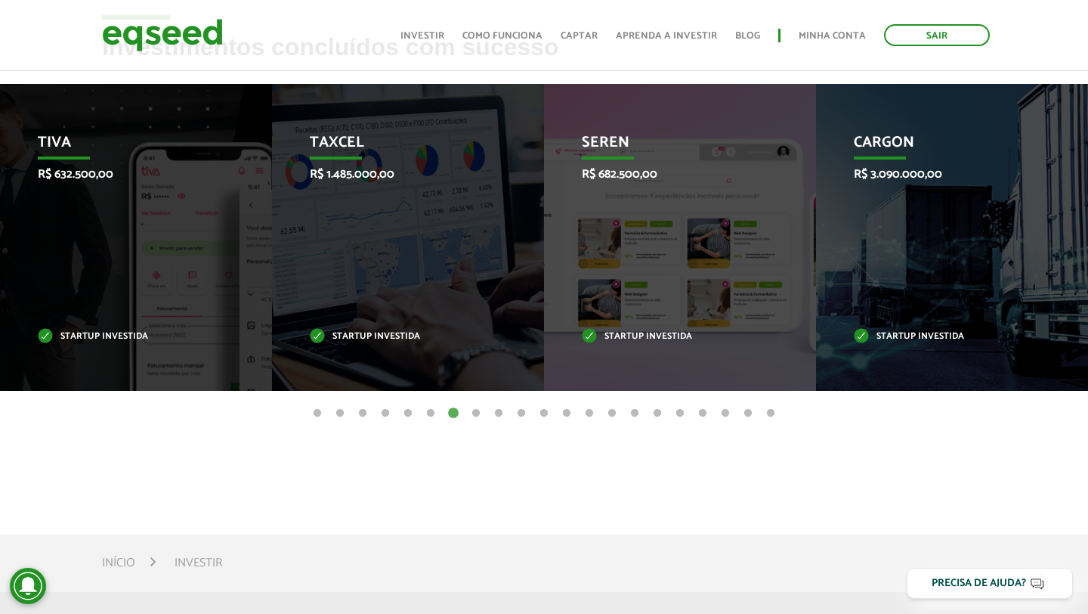
click at [435, 410] on button "6" at bounding box center [430, 413] width 15 height 15
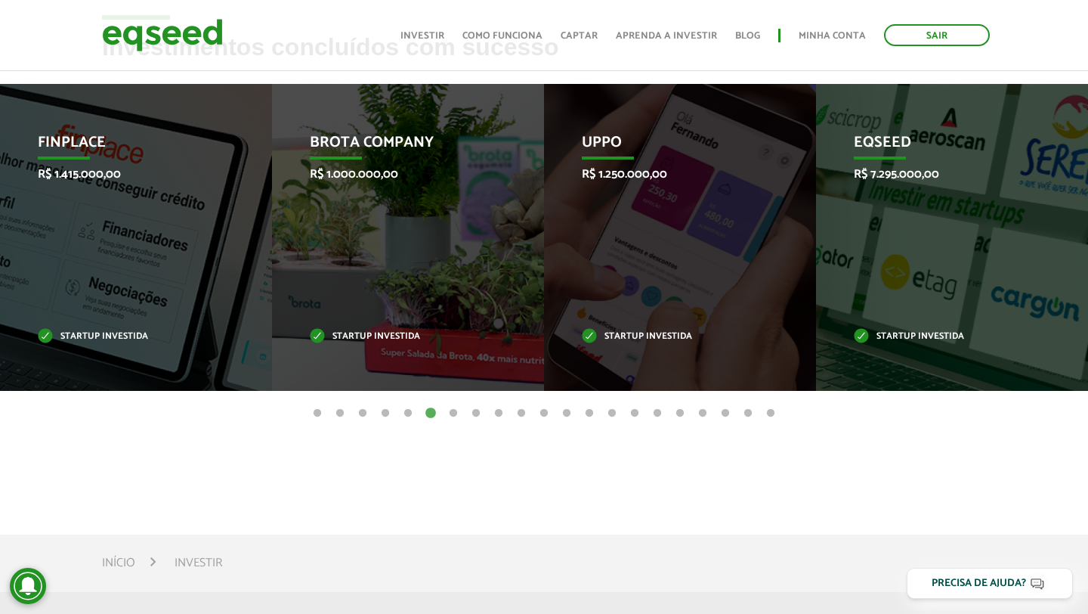
click at [407, 413] on button "5" at bounding box center [408, 413] width 15 height 15
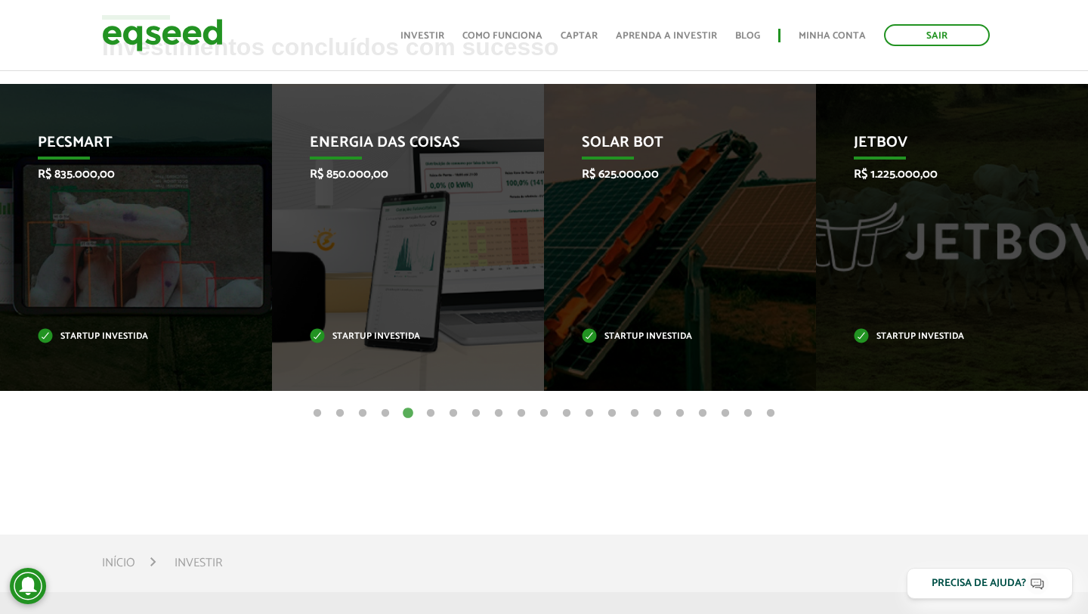
click at [387, 411] on button "4" at bounding box center [385, 413] width 15 height 15
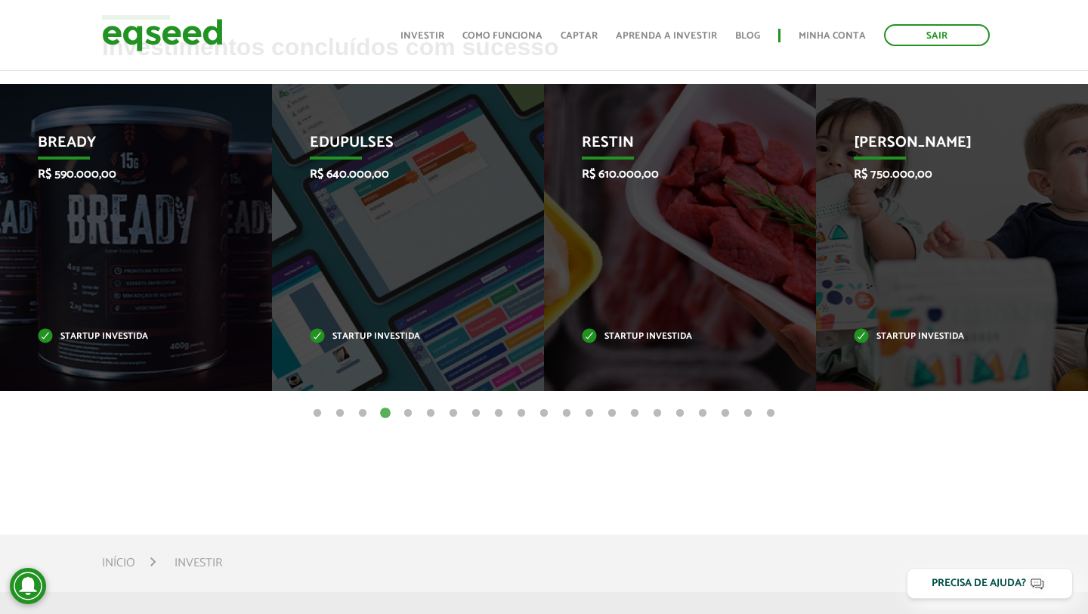
click at [366, 414] on button "3" at bounding box center [362, 413] width 15 height 15
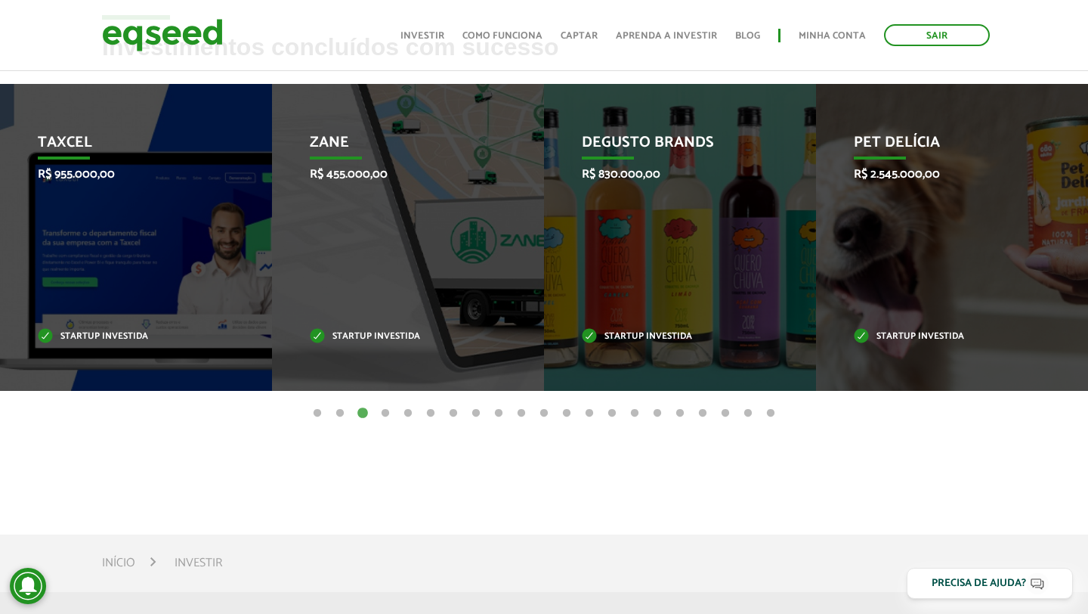
click at [382, 410] on button "4" at bounding box center [385, 413] width 15 height 15
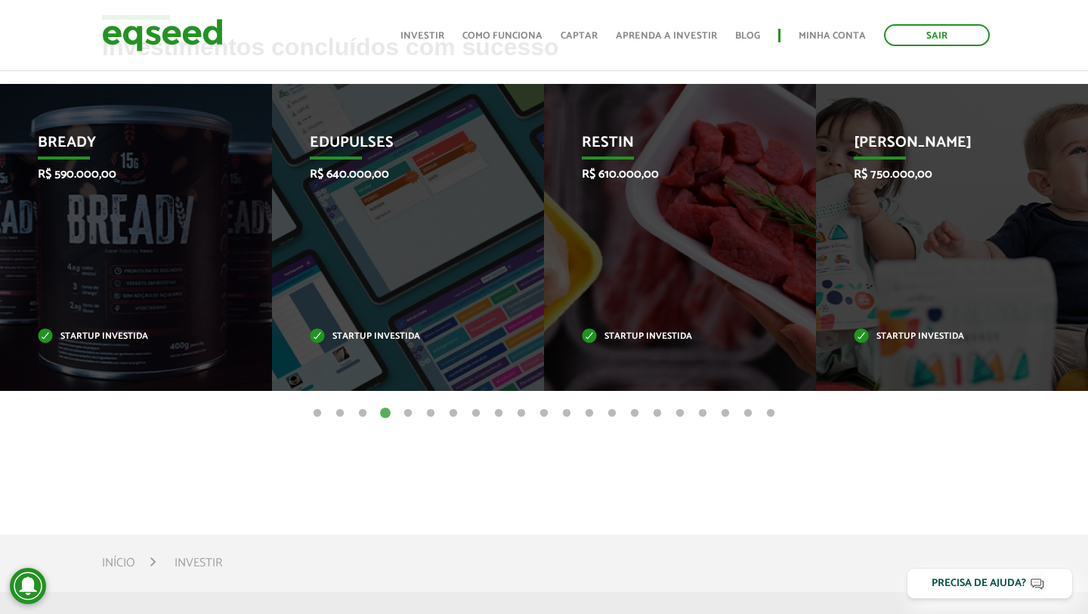
click at [362, 412] on button "3" at bounding box center [362, 413] width 15 height 15
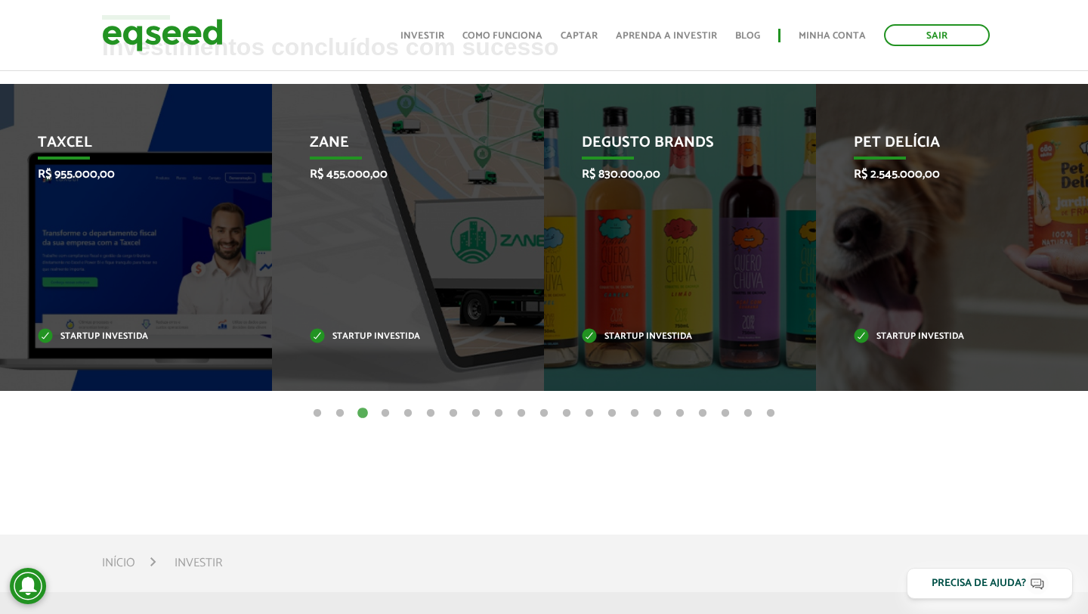
click at [343, 410] on button "2" at bounding box center [340, 413] width 15 height 15
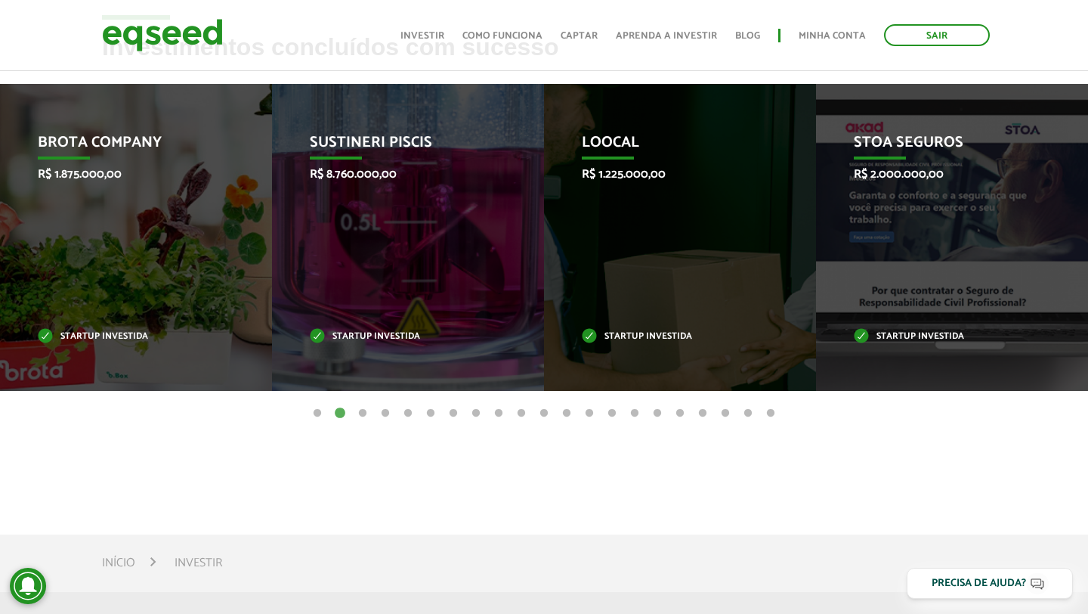
click at [317, 413] on button "1" at bounding box center [317, 413] width 15 height 15
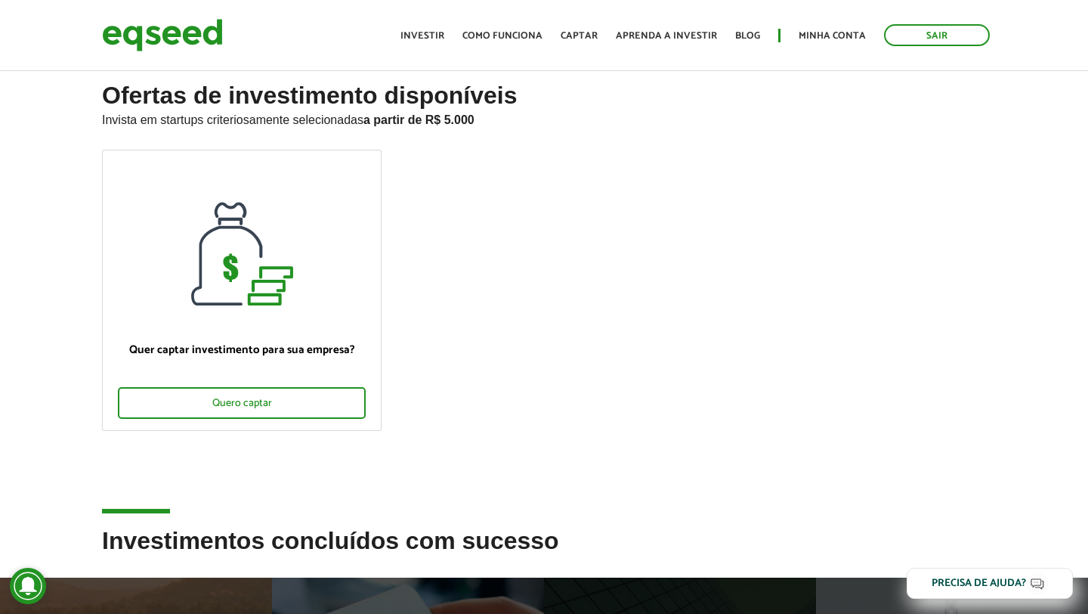
scroll to position [0, 0]
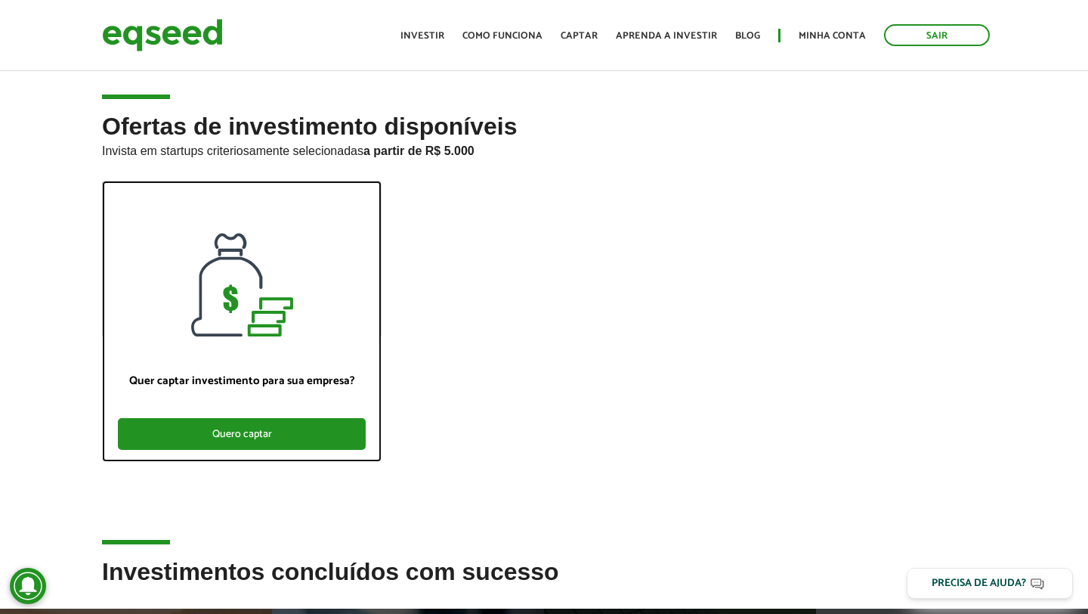
click at [272, 431] on div "Quero captar" at bounding box center [242, 434] width 248 height 32
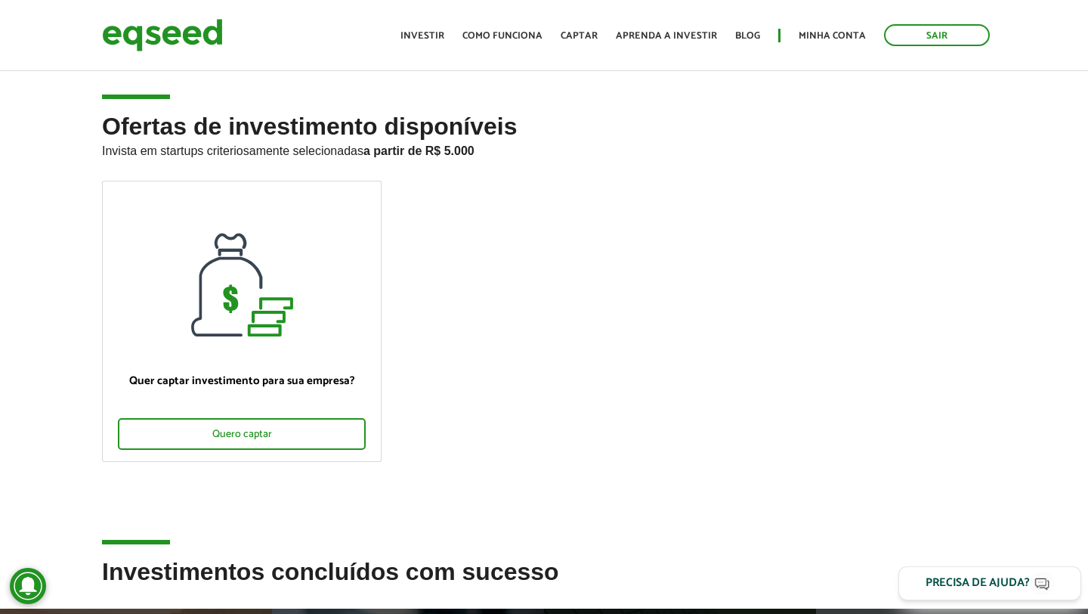
click at [955, 574] on button "Precisa de ajuda?" at bounding box center [990, 583] width 183 height 34
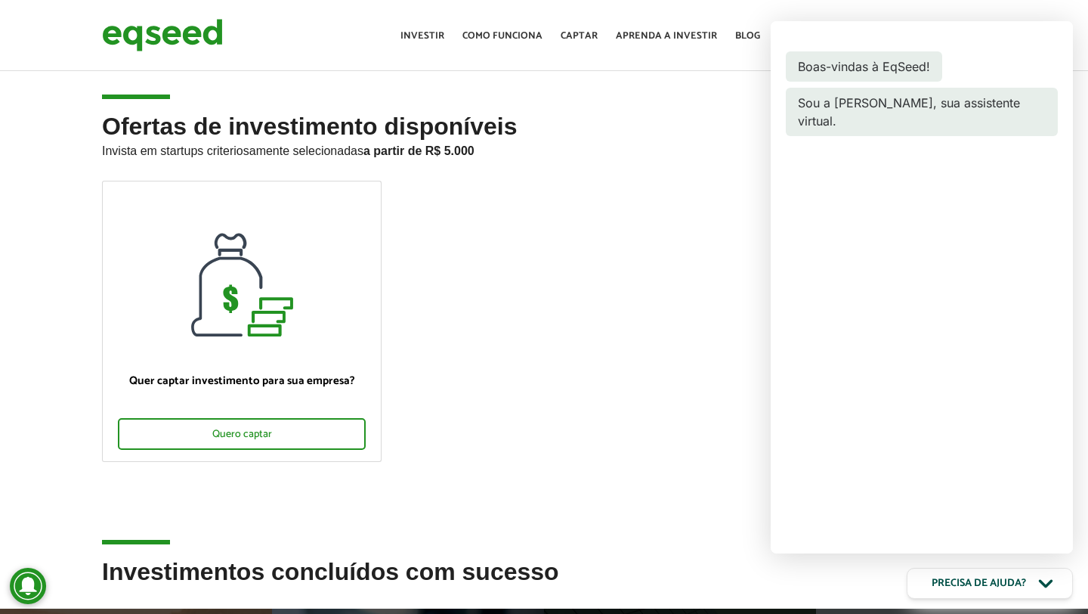
click at [700, 153] on p "Invista em startups criteriosamente selecionadas a partir de R$ 5.000" at bounding box center [544, 149] width 884 height 18
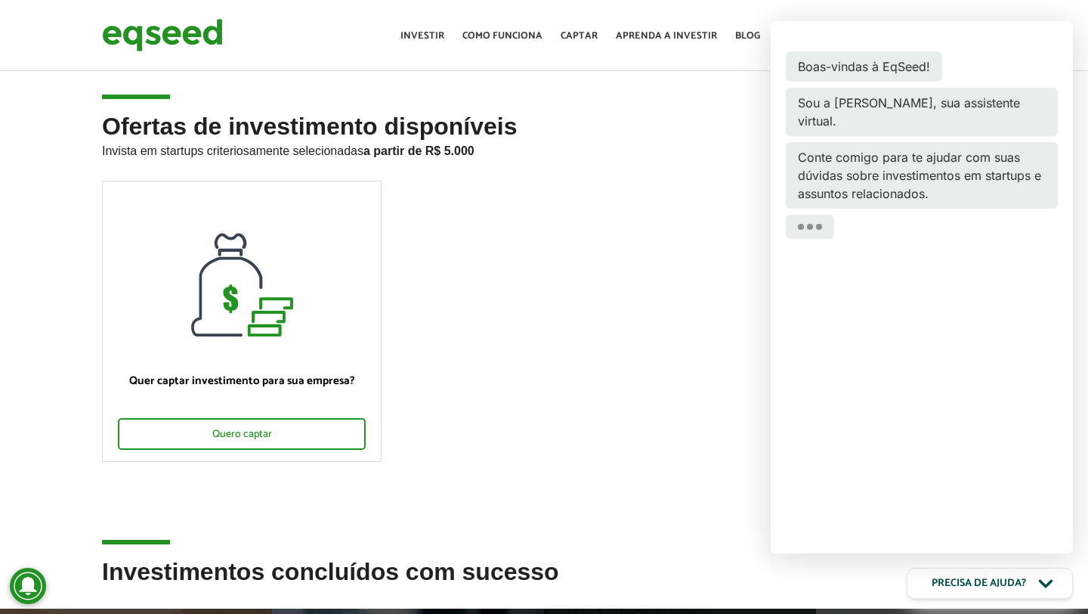
click at [864, 495] on div "Boas-vindas à EqSeed! Sou a Lynn, sua assistente virtual. Conte comigo para te …" at bounding box center [922, 287] width 302 height 532
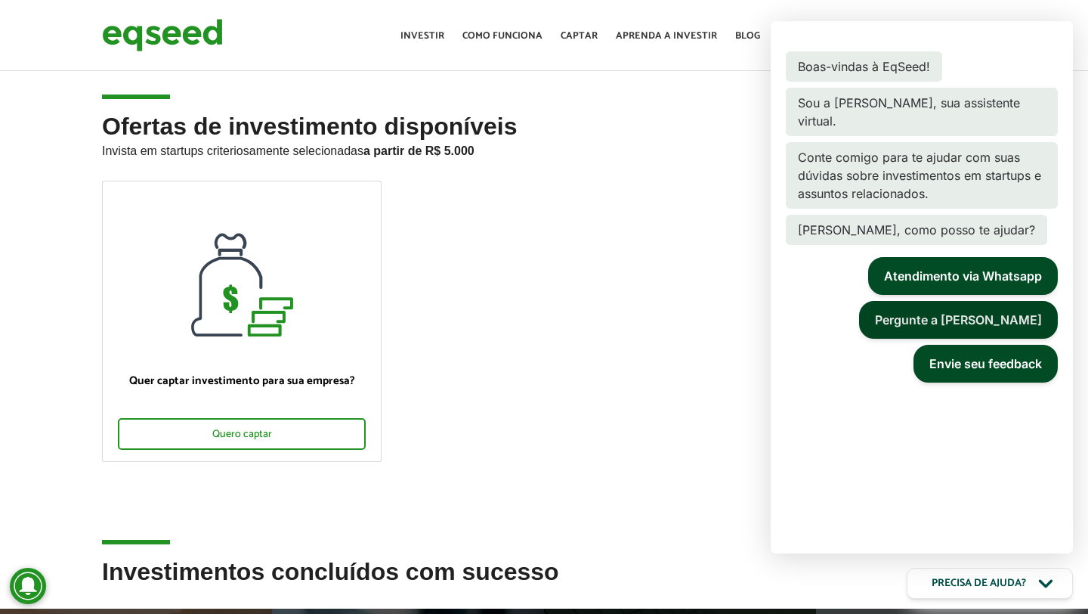
click at [981, 314] on button "Pergunte a Lynn" at bounding box center [958, 320] width 199 height 38
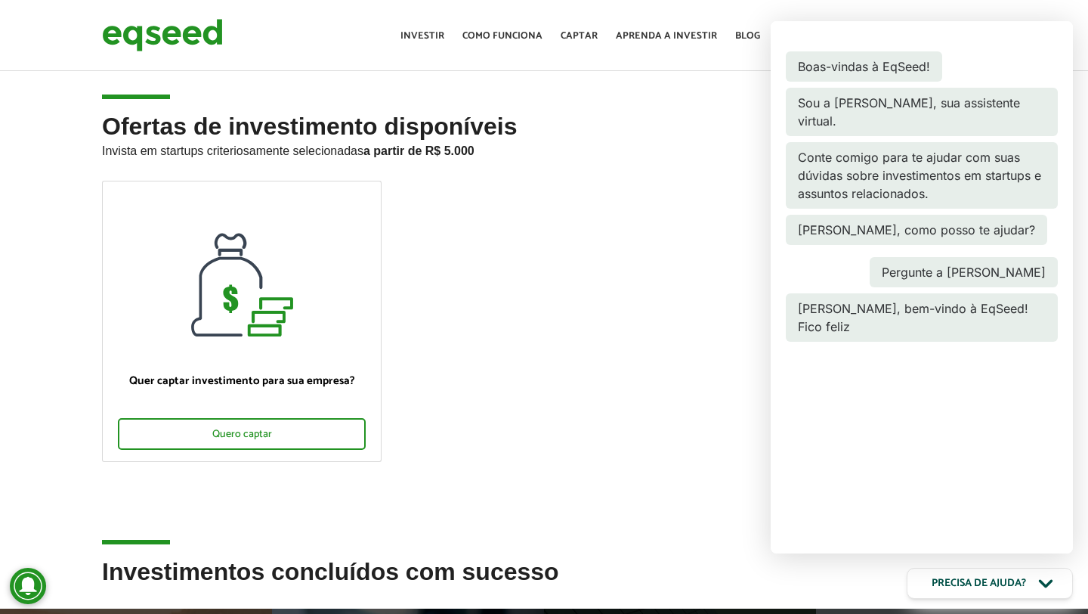
click at [727, 280] on ul "Quer captar investimento para sua empresa? Quero captar" at bounding box center [544, 334] width 907 height 307
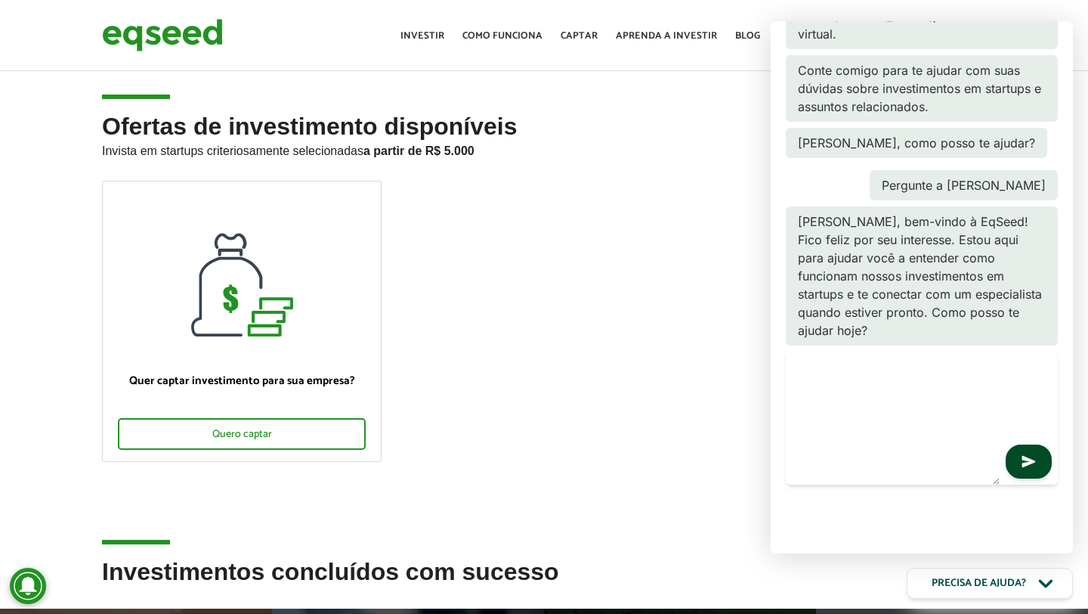
scroll to position [103, 0]
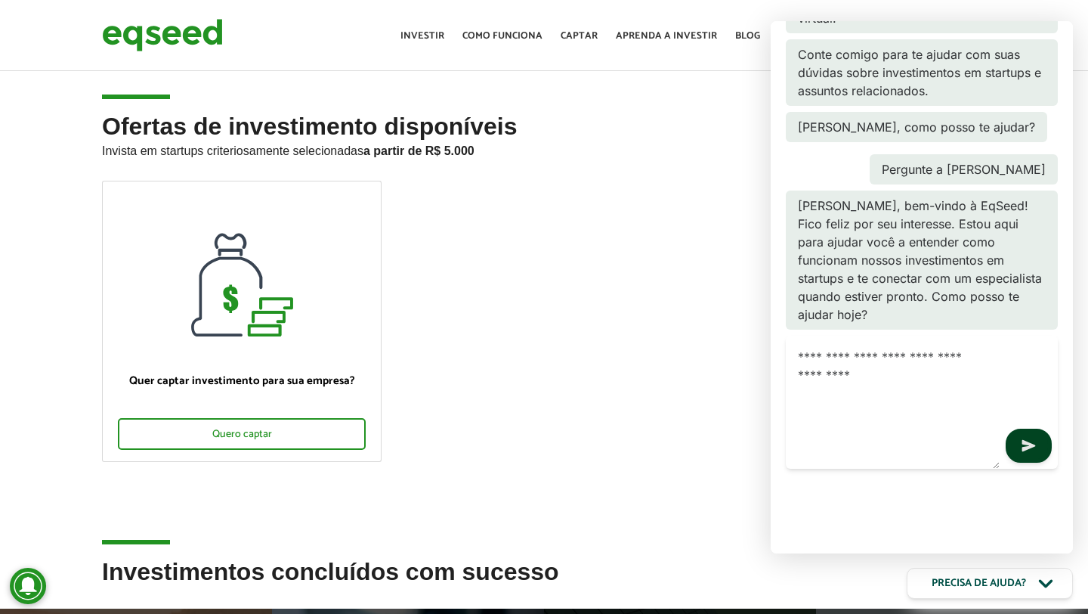
type textarea "**********"
click at [1033, 438] on icon "button" at bounding box center [1029, 445] width 14 height 14
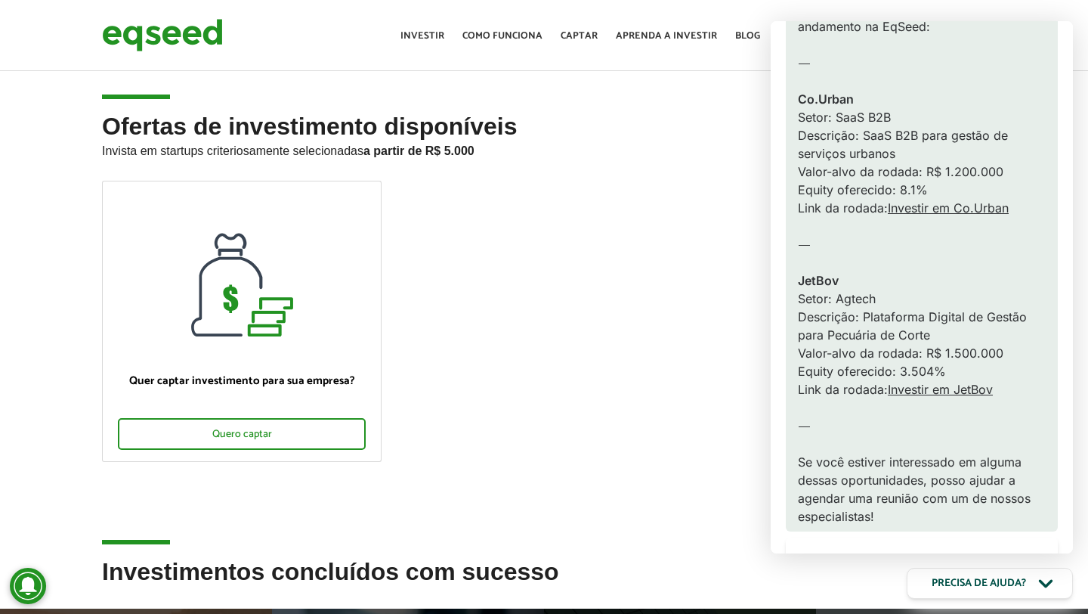
scroll to position [285, 0]
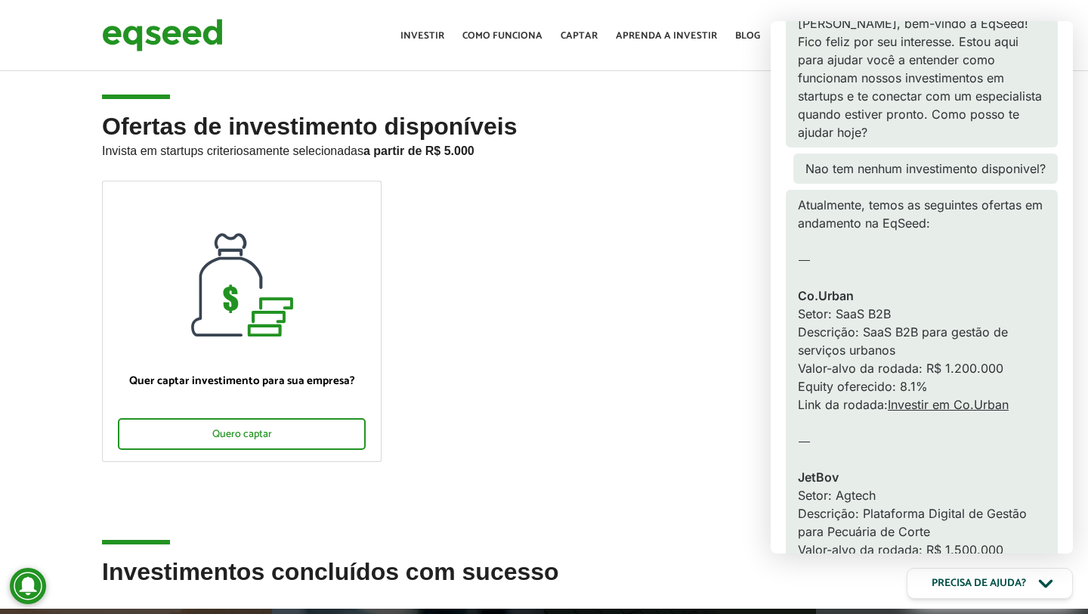
click at [916, 397] on link "Investir em Co.Urban" at bounding box center [948, 404] width 121 height 15
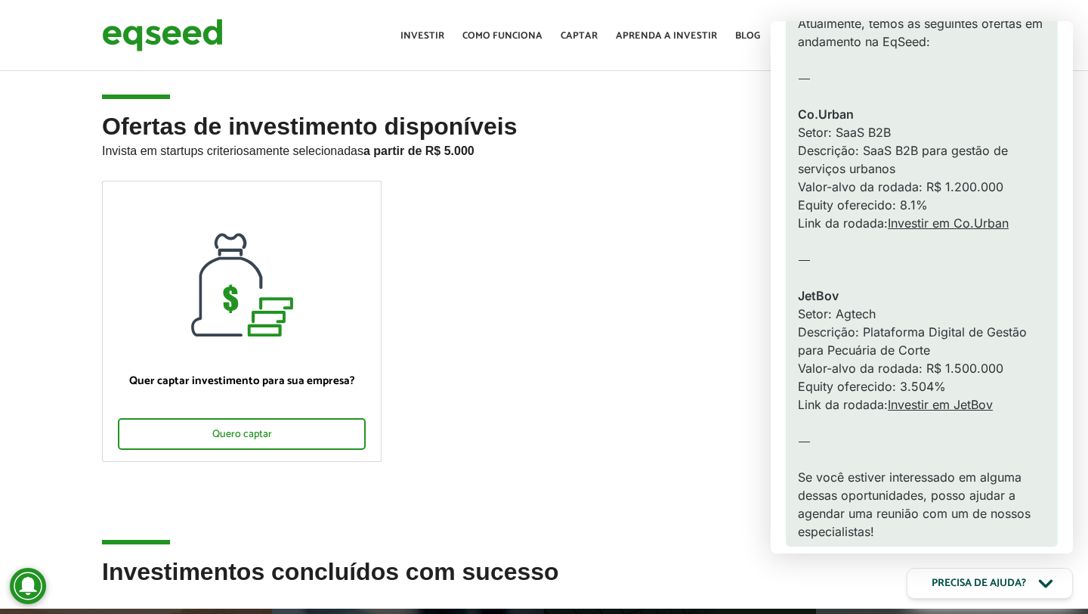
scroll to position [526, 0]
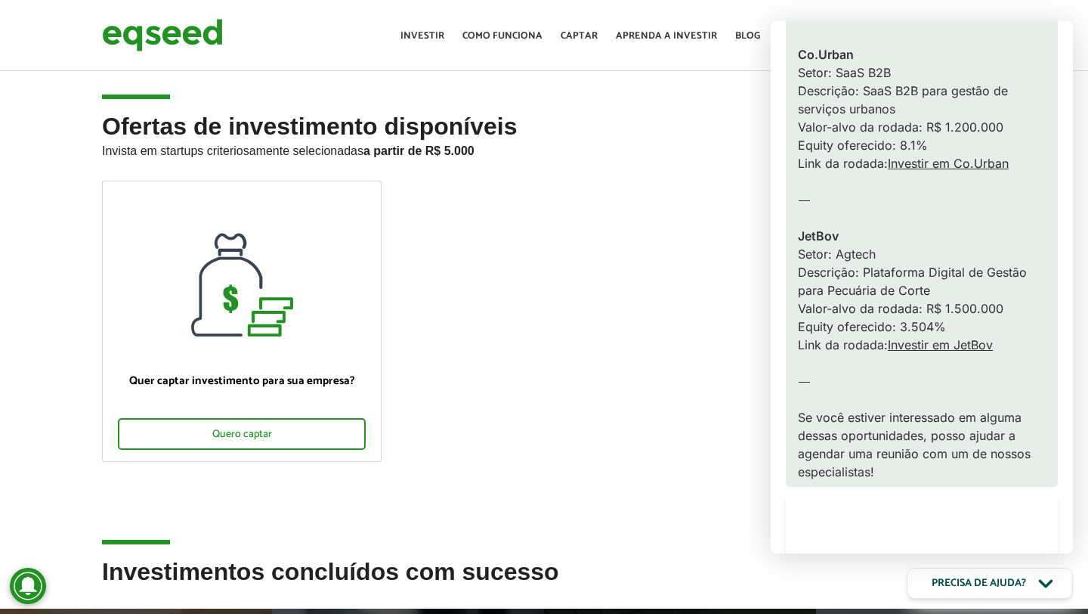
click at [929, 337] on link "Investir em JetBov" at bounding box center [940, 344] width 105 height 15
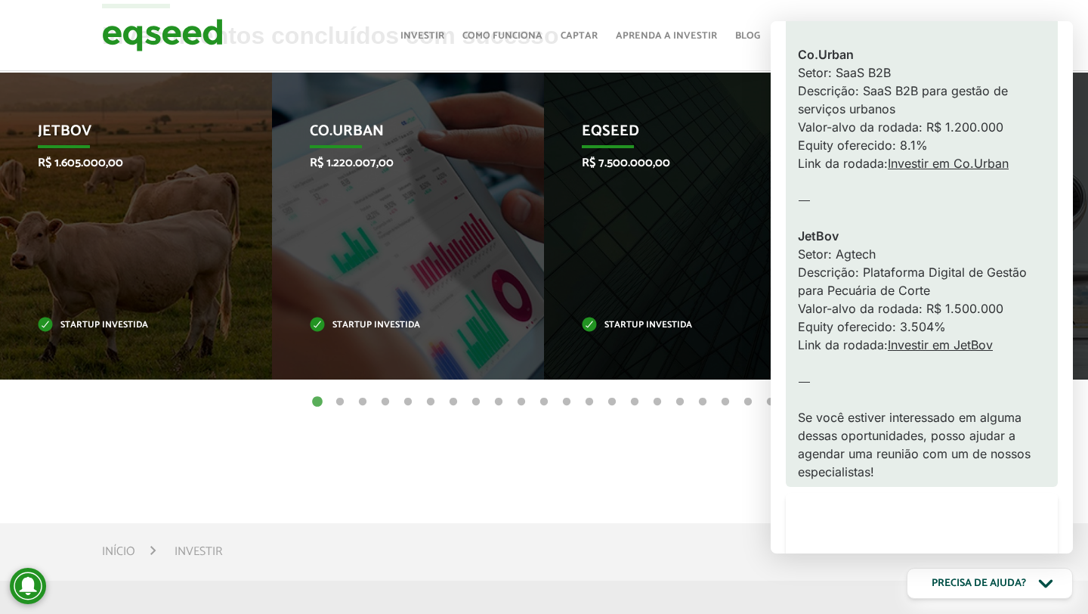
scroll to position [521, 0]
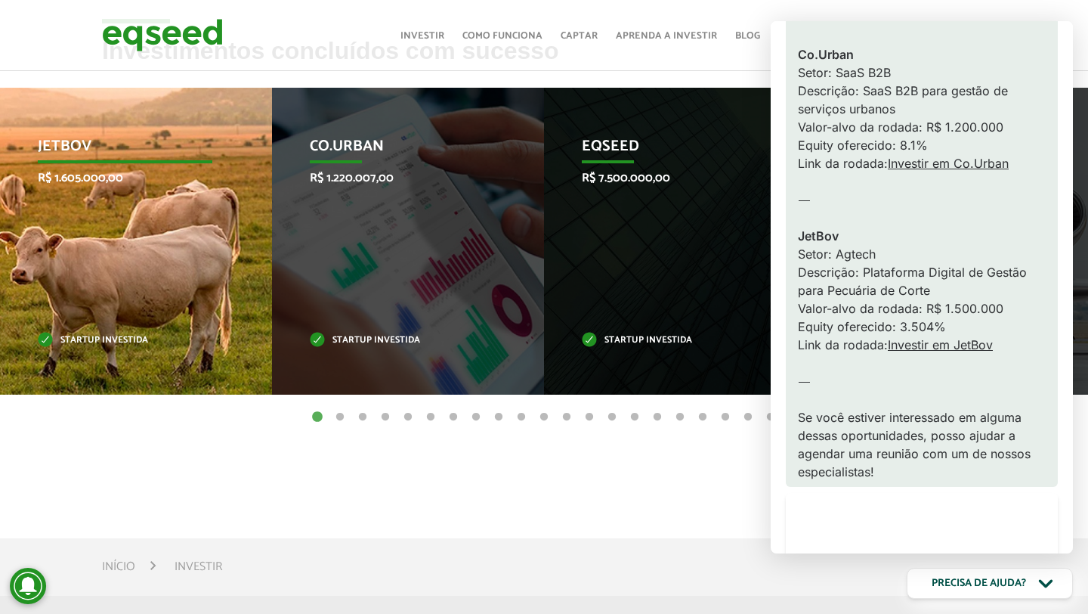
click at [153, 295] on div "JetBov R$ 1.605.000,00 Startup investida" at bounding box center [124, 241] width 249 height 307
click at [96, 347] on div "JetBov R$ 1.605.000,00 Startup investida" at bounding box center [124, 241] width 249 height 307
click at [62, 142] on p "JetBov" at bounding box center [125, 151] width 175 height 26
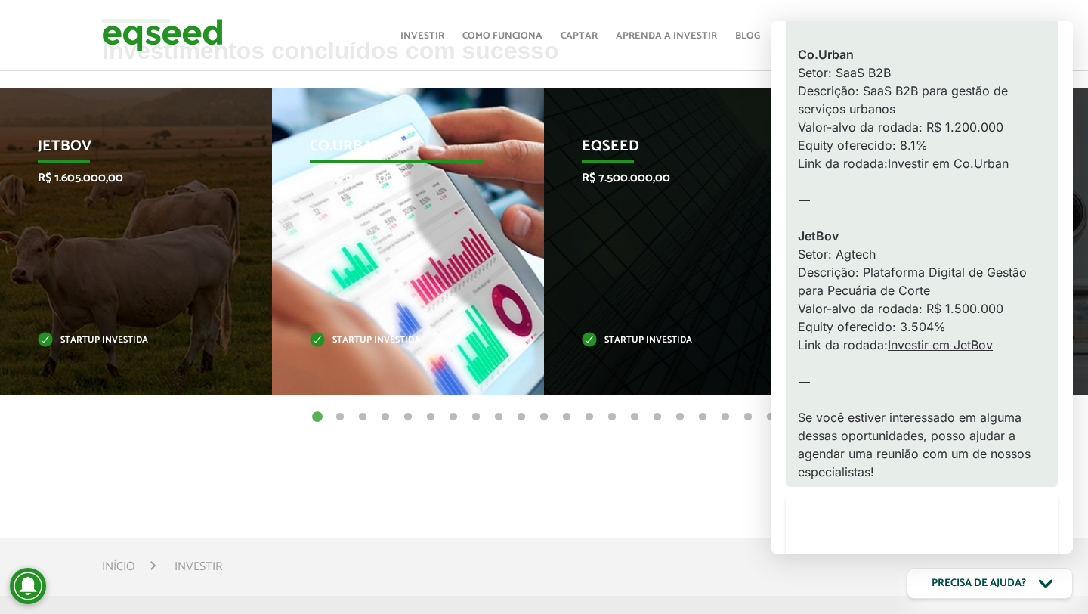
click at [361, 156] on p "Co.Urban" at bounding box center [397, 151] width 175 height 26
click at [365, 336] on p "Startup investida" at bounding box center [397, 340] width 175 height 8
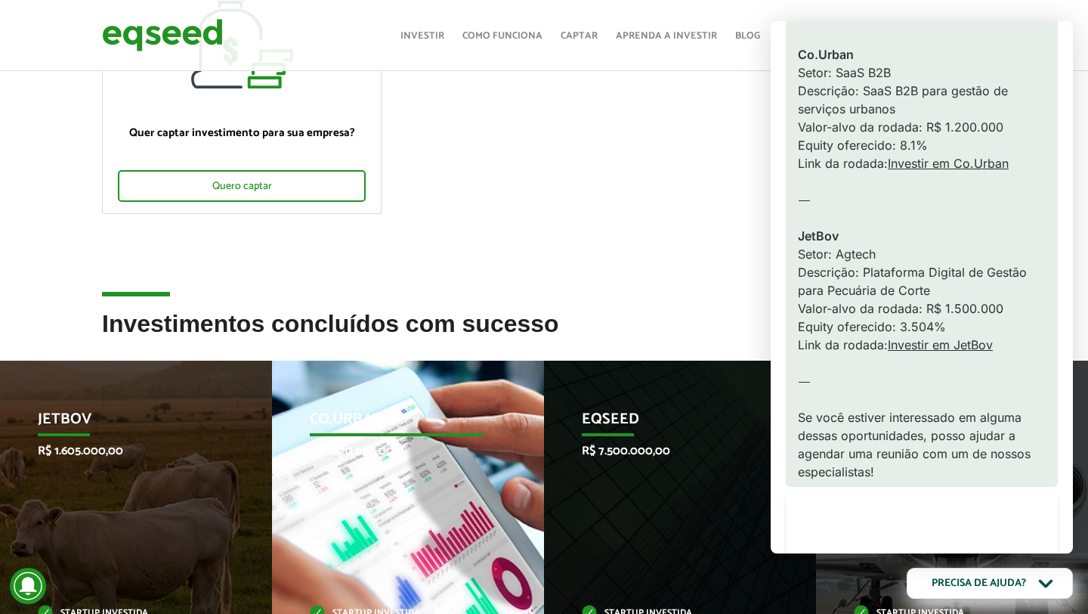
scroll to position [289, 0]
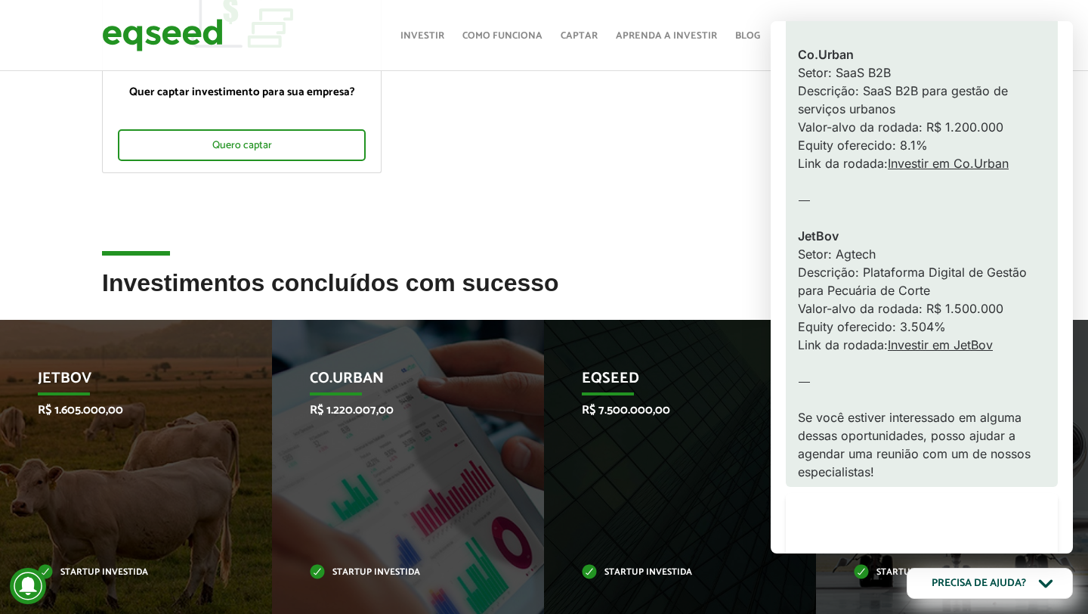
click at [667, 110] on ul "Quer captar investimento para sua empresa? Quero captar" at bounding box center [544, 45] width 907 height 307
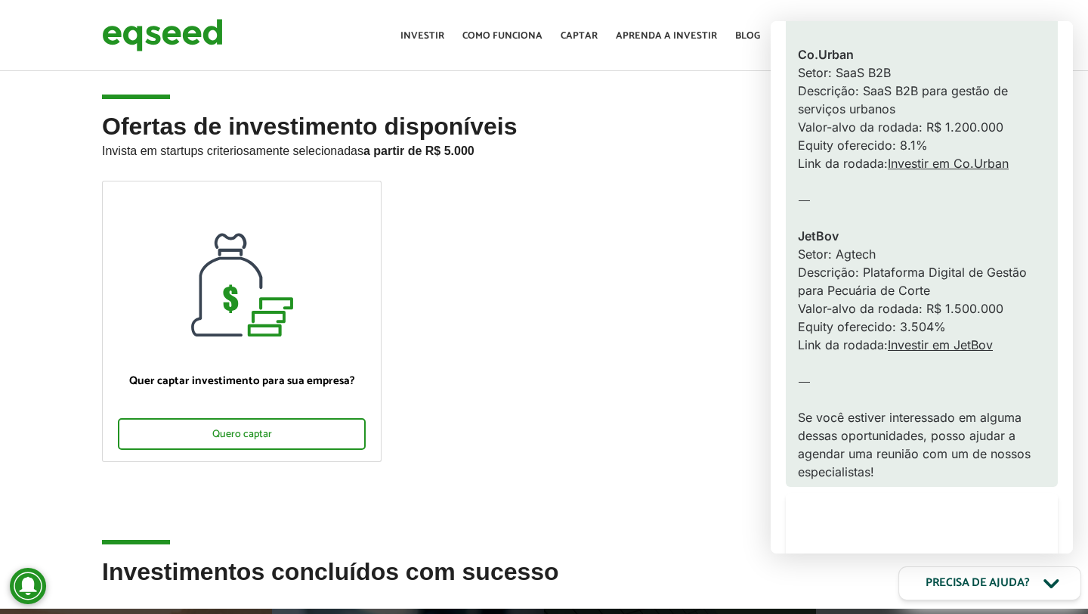
click at [1044, 573] on icon "Open chatbot" at bounding box center [1051, 583] width 25 height 25
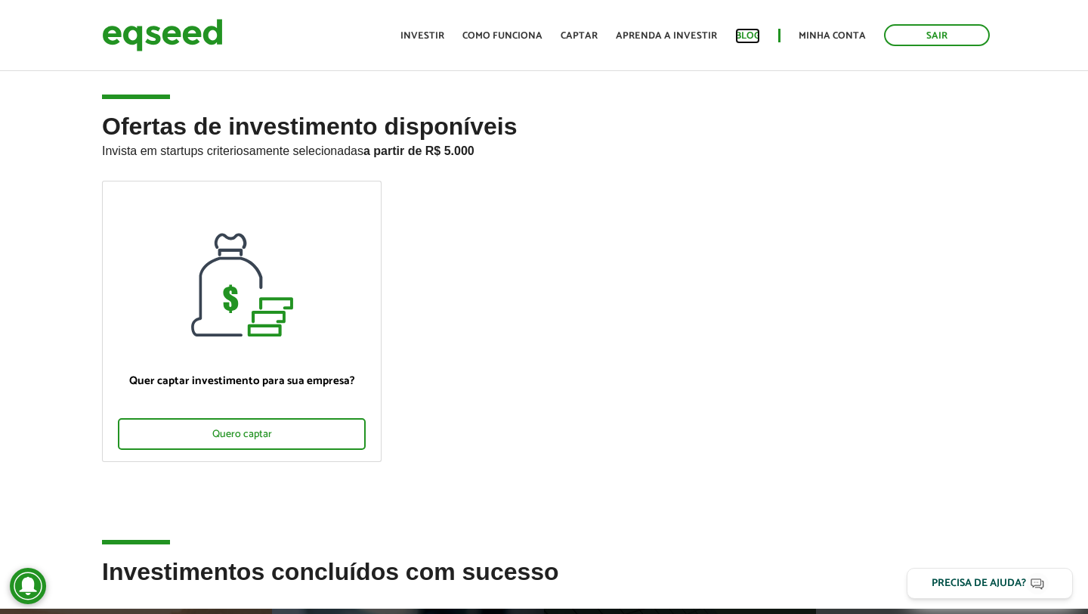
click at [752, 31] on link "Blog" at bounding box center [747, 36] width 25 height 10
click at [822, 38] on link "Minha conta" at bounding box center [832, 36] width 67 height 10
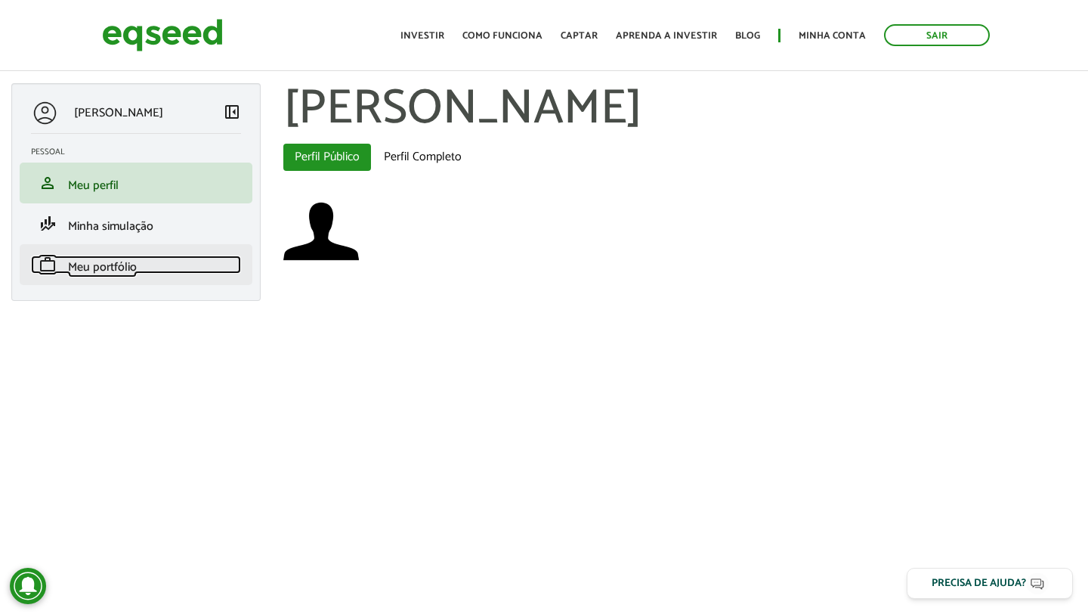
click at [114, 275] on span "Meu portfólio" at bounding box center [102, 267] width 69 height 20
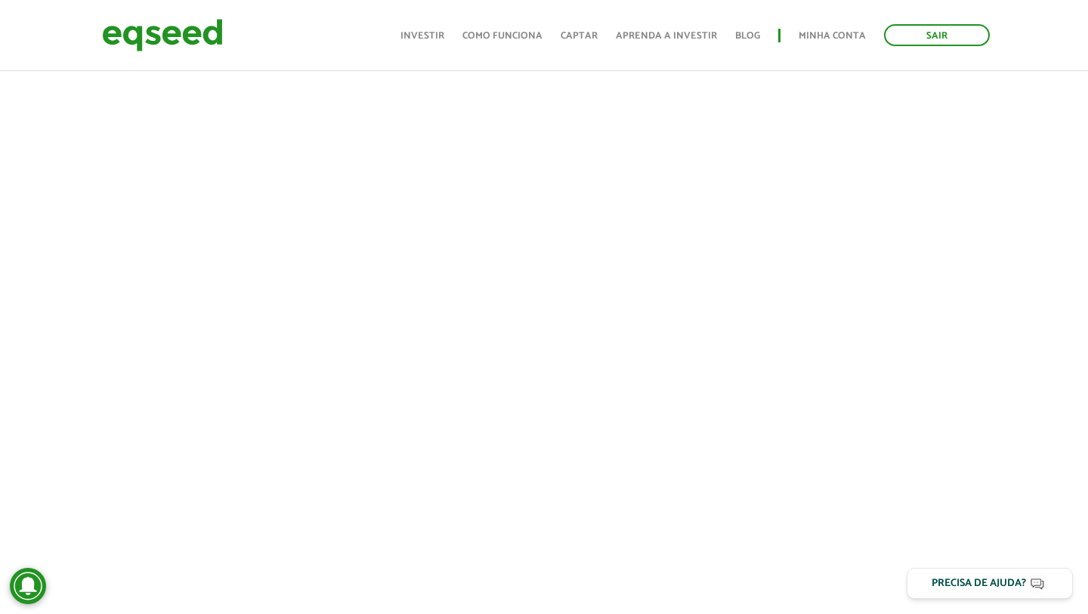
scroll to position [365, 0]
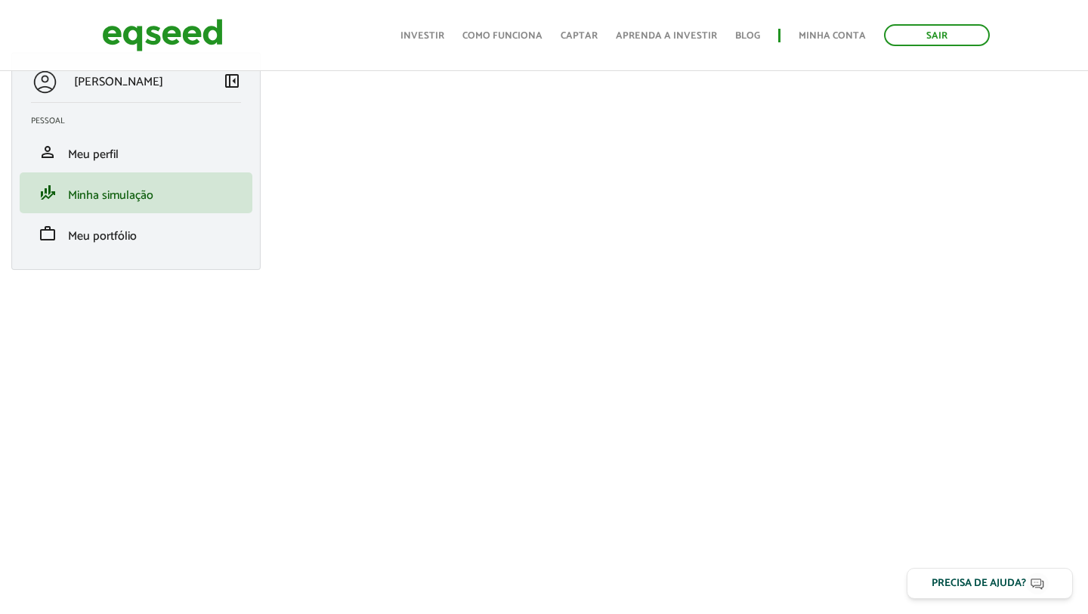
scroll to position [31, 0]
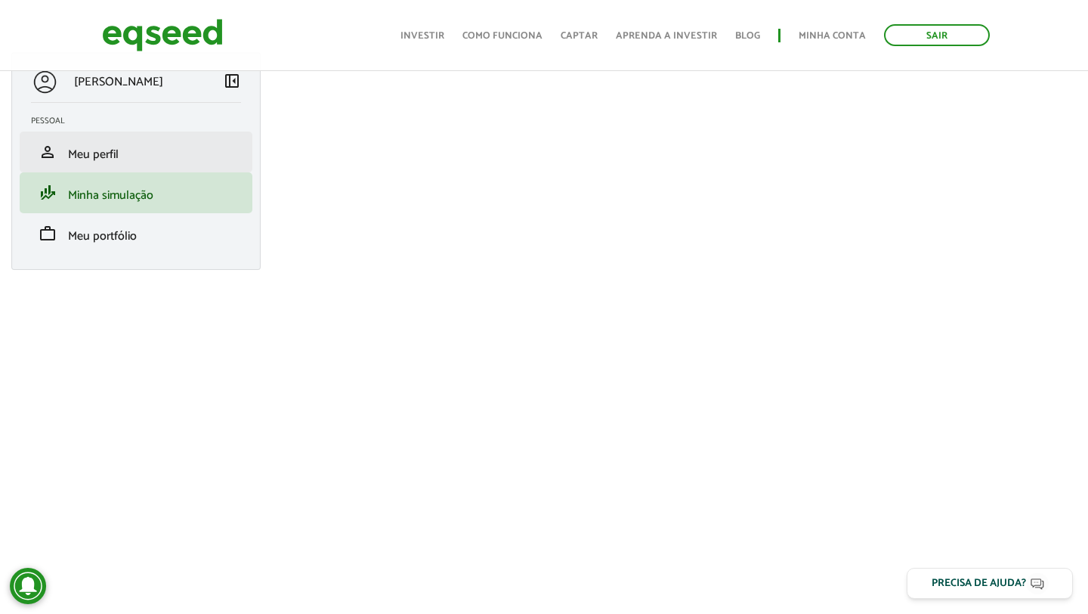
click at [150, 168] on li "person Meu perfil" at bounding box center [136, 152] width 233 height 41
click at [97, 150] on span "Meu perfil" at bounding box center [93, 154] width 51 height 20
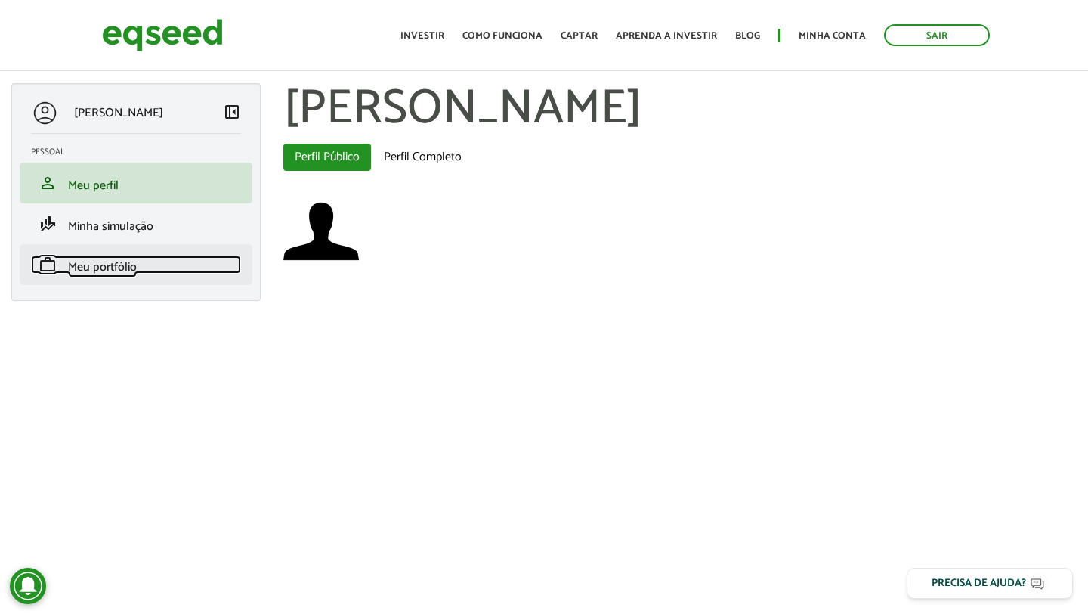
click at [108, 272] on span "Meu portfólio" at bounding box center [102, 267] width 69 height 20
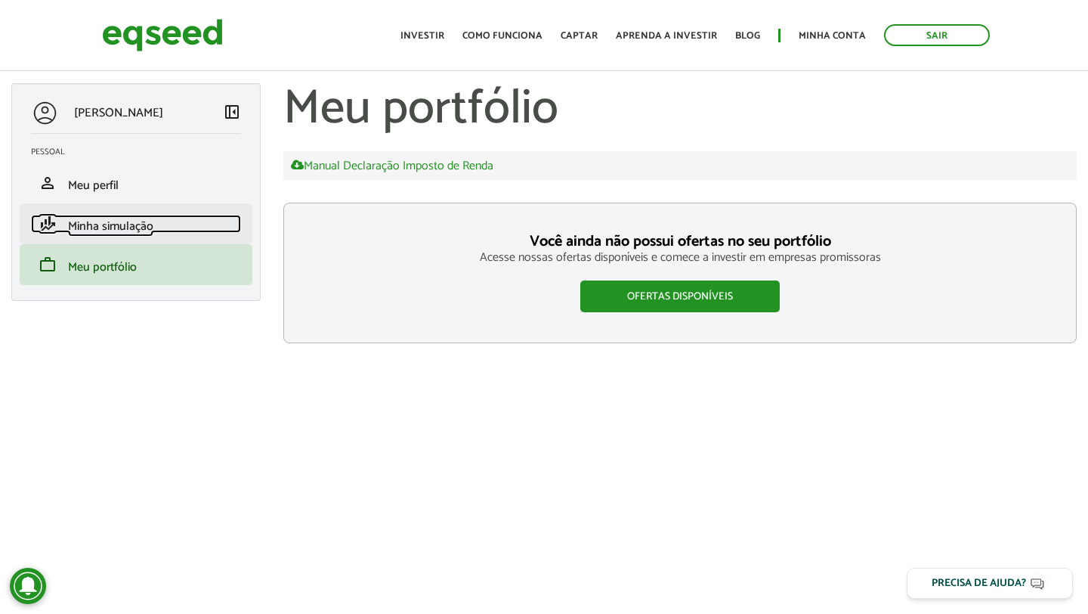
click at [124, 228] on span "Minha simulação" at bounding box center [110, 226] width 85 height 20
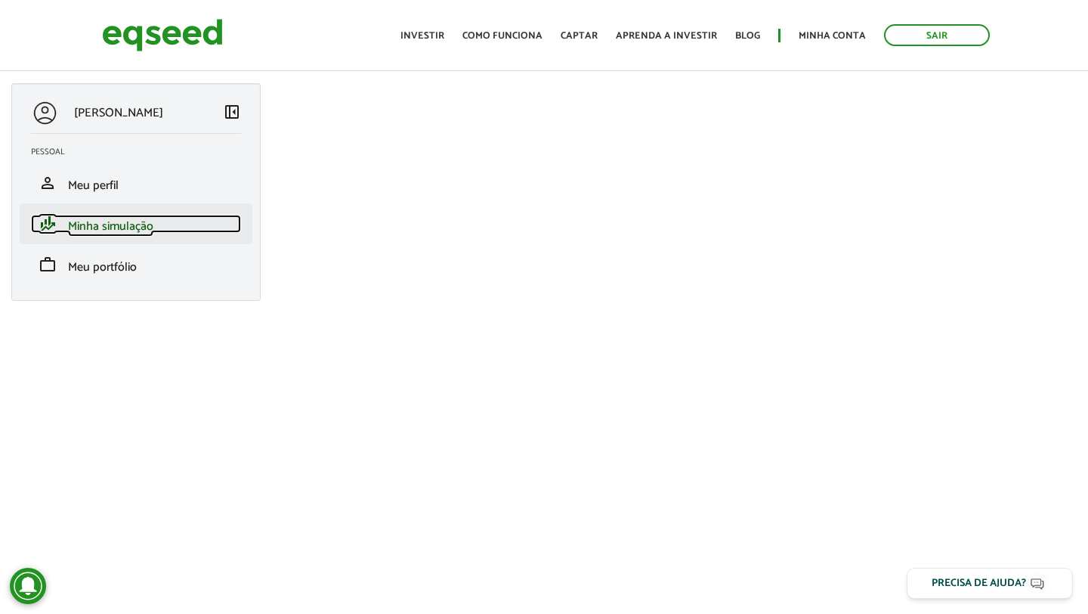
click at [215, 230] on link "finance_mode Minha simulação" at bounding box center [136, 224] width 210 height 18
click at [230, 114] on span "left_panel_close" at bounding box center [232, 111] width 18 height 18
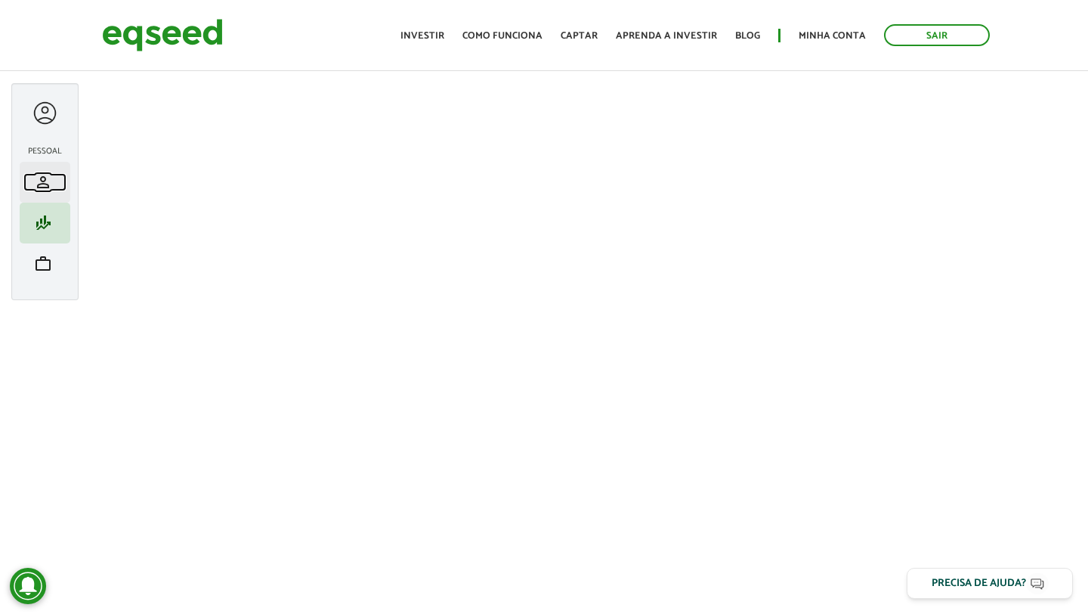
click at [45, 182] on span "person" at bounding box center [43, 182] width 18 height 18
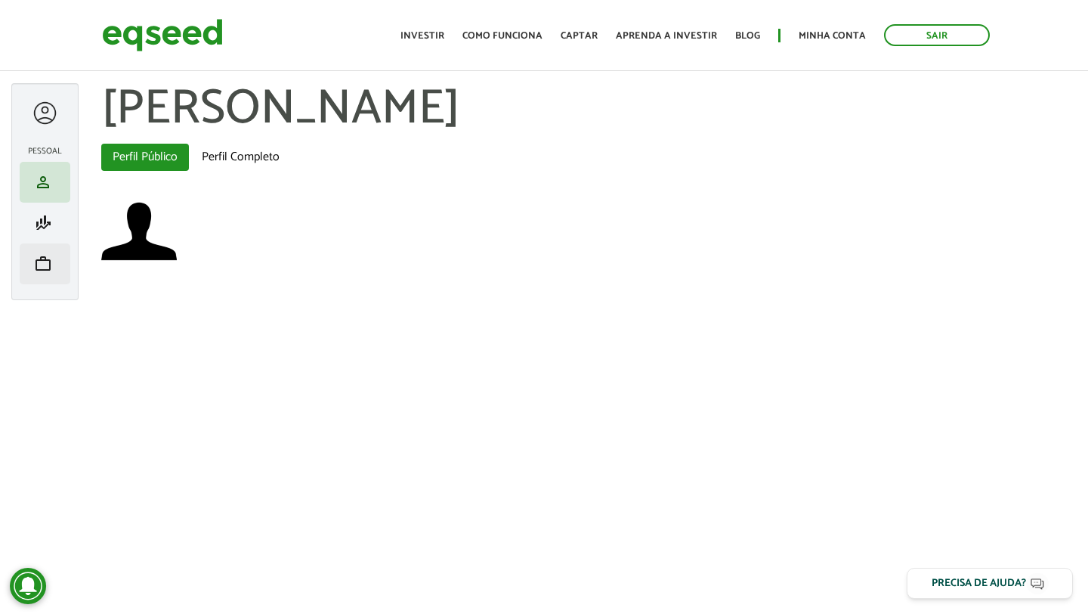
click at [42, 250] on li "work Meu portfólio" at bounding box center [45, 263] width 51 height 41
click at [44, 214] on span "finance_mode" at bounding box center [43, 223] width 18 height 18
